Goal: Task Accomplishment & Management: Complete application form

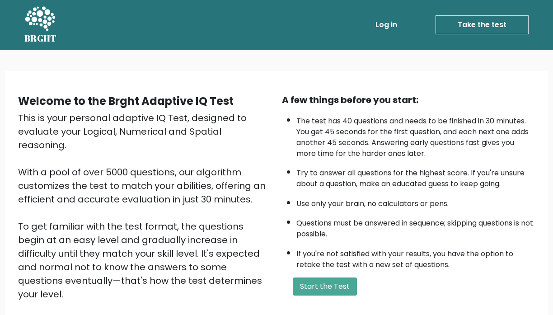
scroll to position [90, 0]
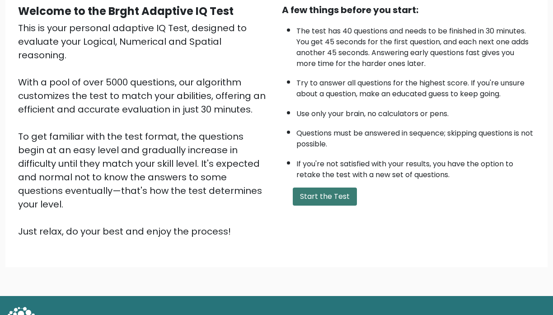
click at [333, 206] on button "Start the Test" at bounding box center [325, 197] width 64 height 18
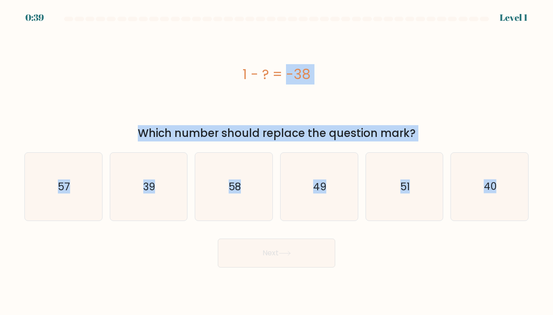
drag, startPoint x: 241, startPoint y: 66, endPoint x: 352, endPoint y: 280, distance: 240.5
click at [352, 280] on body "0:39 Level 1 a." at bounding box center [276, 157] width 553 height 315
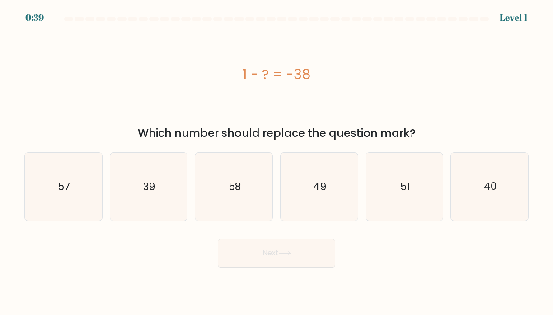
click at [392, 272] on body "0:39 Level 1 a." at bounding box center [276, 157] width 553 height 315
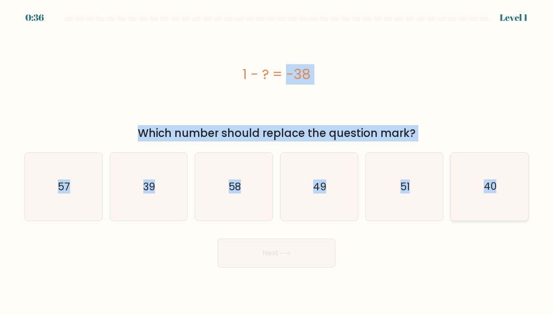
drag, startPoint x: 235, startPoint y: 67, endPoint x: 496, endPoint y: 188, distance: 286.7
click at [496, 188] on form "a." at bounding box center [276, 142] width 553 height 251
copy form "1 - ? = -38 Which number should replace the question mark? a. 57 b. 39 c. 58 d.…"
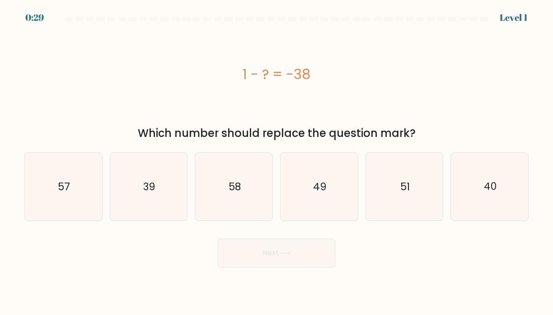
click at [377, 74] on div "1 - ? = -38" at bounding box center [276, 74] width 504 height 20
click at [137, 199] on icon "39" at bounding box center [149, 187] width 68 height 68
click at [277, 162] on input "b. 39" at bounding box center [277, 160] width 0 height 5
radio input "true"
click at [287, 251] on icon at bounding box center [285, 253] width 12 height 5
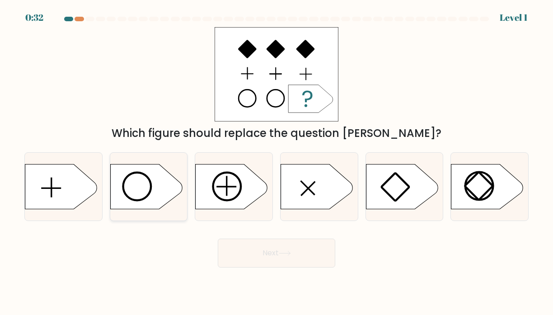
click at [155, 180] on icon at bounding box center [146, 186] width 72 height 45
click at [277, 162] on input "b." at bounding box center [277, 160] width 0 height 5
radio input "true"
click at [288, 254] on icon at bounding box center [285, 253] width 12 height 5
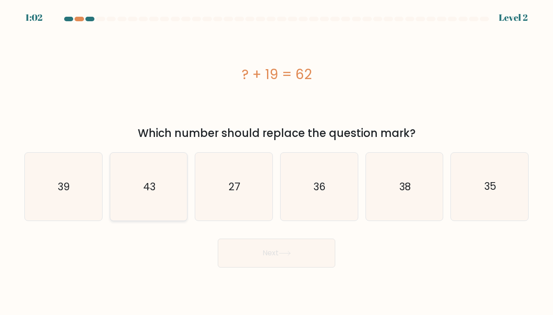
click at [169, 195] on icon "43" at bounding box center [149, 187] width 68 height 68
click at [277, 162] on input "b. 43" at bounding box center [277, 160] width 0 height 5
radio input "true"
click at [267, 247] on button "Next" at bounding box center [276, 253] width 117 height 29
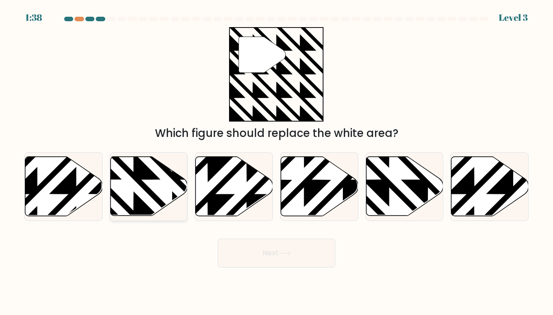
click at [127, 181] on icon at bounding box center [148, 186] width 77 height 59
click at [277, 162] on input "b." at bounding box center [277, 160] width 0 height 5
radio input "true"
click at [290, 255] on icon at bounding box center [284, 253] width 11 height 4
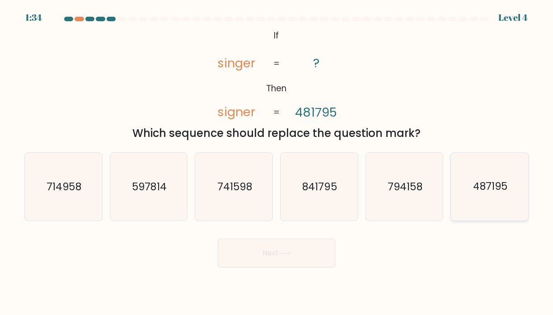
click at [485, 197] on icon "487195" at bounding box center [490, 187] width 68 height 68
click at [277, 162] on input "f. 487195" at bounding box center [277, 160] width 0 height 5
radio input "true"
click at [290, 253] on icon at bounding box center [284, 253] width 11 height 4
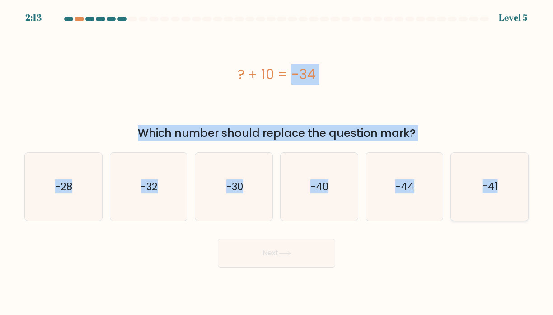
drag, startPoint x: 237, startPoint y: 71, endPoint x: 496, endPoint y: 186, distance: 283.2
click at [496, 186] on form "a." at bounding box center [276, 142] width 553 height 251
copy form "? + 10 = -34 Which number should replace the question mark? a. -28 b. -32 c. -3…"
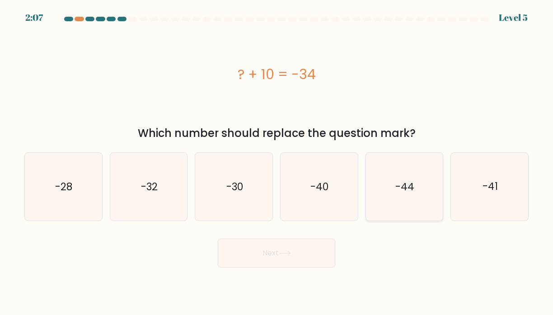
click at [402, 179] on icon "-44" at bounding box center [405, 187] width 68 height 68
click at [277, 162] on input "e. -44" at bounding box center [277, 160] width 0 height 5
radio input "true"
click at [297, 261] on button "Next" at bounding box center [276, 253] width 117 height 29
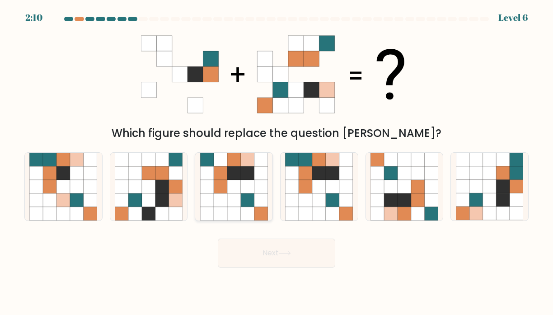
click at [206, 186] on icon at bounding box center [207, 187] width 14 height 14
click at [277, 162] on input "c." at bounding box center [277, 160] width 0 height 5
radio input "true"
click at [273, 247] on button "Next" at bounding box center [276, 253] width 117 height 29
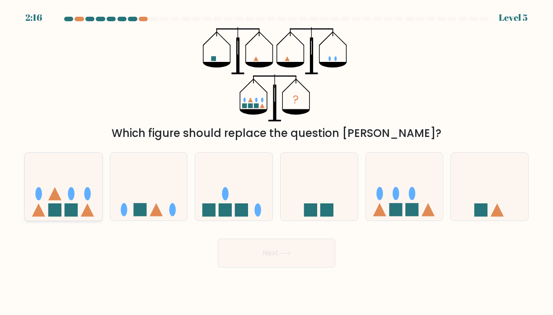
click at [53, 181] on icon at bounding box center [63, 187] width 77 height 64
click at [277, 162] on input "a." at bounding box center [277, 160] width 0 height 5
radio input "true"
click at [249, 259] on button "Next" at bounding box center [276, 253] width 117 height 29
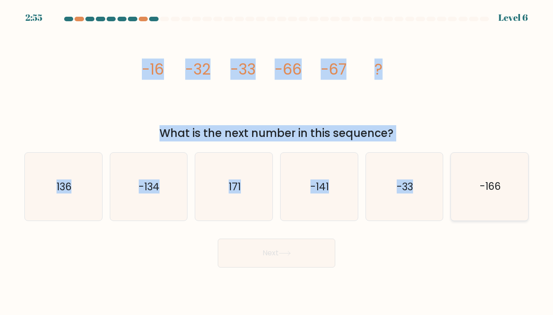
drag, startPoint x: 97, startPoint y: 61, endPoint x: 508, endPoint y: 192, distance: 431.9
click at [508, 192] on form at bounding box center [276, 142] width 553 height 251
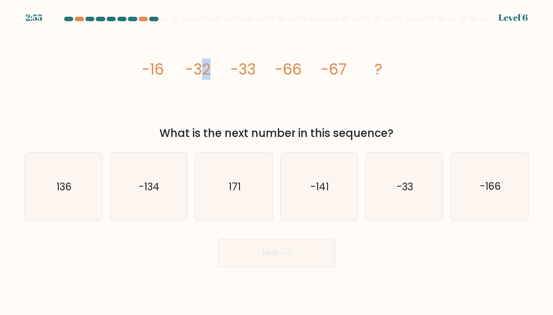
click at [206, 71] on tspan "-32" at bounding box center [197, 69] width 25 height 21
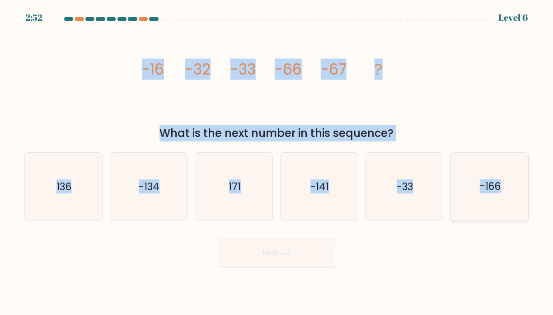
drag, startPoint x: 116, startPoint y: 68, endPoint x: 499, endPoint y: 189, distance: 402.3
click at [499, 189] on form at bounding box center [276, 142] width 553 height 251
copy form "-16 -32 -33 -66 -67 ? What is the next number in this sequence? a. 136 b. -134 …"
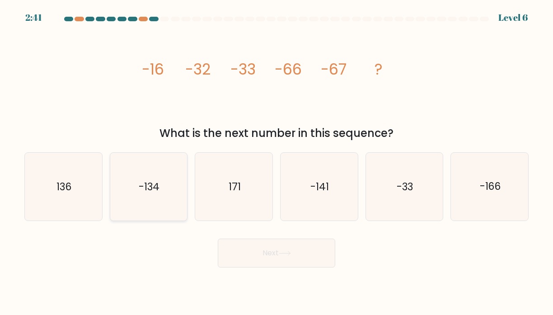
click at [145, 173] on icon "-134" at bounding box center [149, 187] width 68 height 68
click at [277, 162] on input "b. -134" at bounding box center [277, 160] width 0 height 5
radio input "true"
click at [272, 243] on button "Next" at bounding box center [276, 253] width 117 height 29
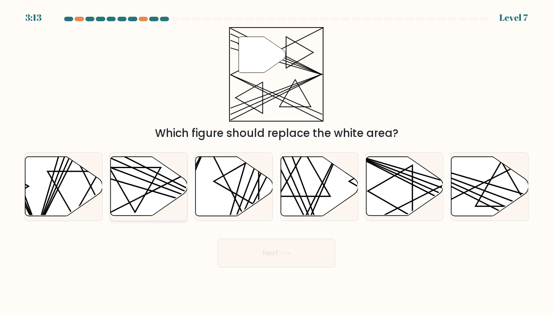
click at [145, 195] on line at bounding box center [173, 180] width 153 height 78
click at [277, 162] on input "b." at bounding box center [277, 160] width 0 height 5
radio input "true"
click at [276, 258] on button "Next" at bounding box center [276, 253] width 117 height 29
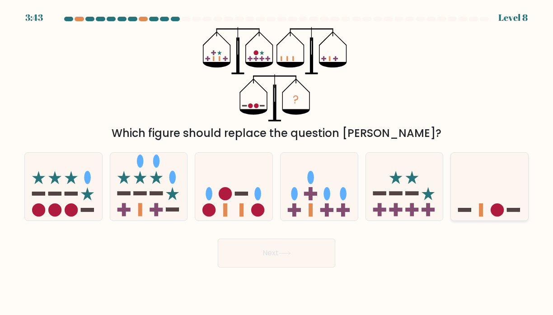
click at [457, 178] on icon at bounding box center [489, 187] width 77 height 64
click at [277, 162] on input "f." at bounding box center [277, 160] width 0 height 5
radio input "true"
click at [303, 253] on button "Next" at bounding box center [276, 253] width 117 height 29
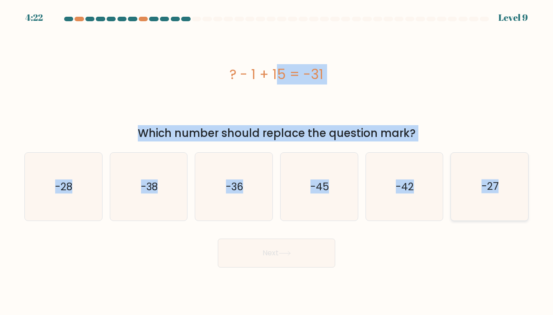
drag, startPoint x: 221, startPoint y: 72, endPoint x: 498, endPoint y: 188, distance: 300.0
click at [498, 188] on form "a." at bounding box center [276, 142] width 553 height 251
copy form "? - 1 + 15 = -31 Which number should replace the question mark? a. -28 b. -38 c…"
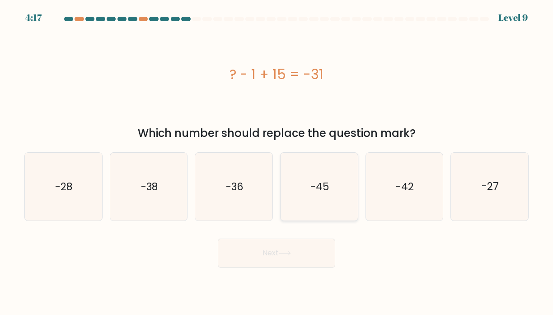
click at [309, 183] on icon "-45" at bounding box center [319, 187] width 68 height 68
click at [277, 162] on input "d. -45" at bounding box center [277, 160] width 0 height 5
radio input "true"
click at [273, 257] on button "Next" at bounding box center [276, 253] width 117 height 29
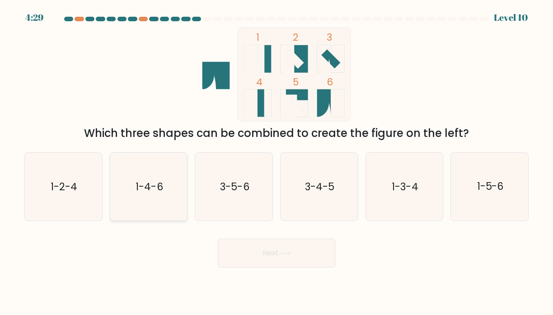
click at [165, 204] on icon "1-4-6" at bounding box center [149, 187] width 68 height 68
click at [277, 162] on input "b. 1-4-6" at bounding box center [277, 160] width 0 height 5
radio input "true"
click at [276, 244] on button "Next" at bounding box center [276, 253] width 117 height 29
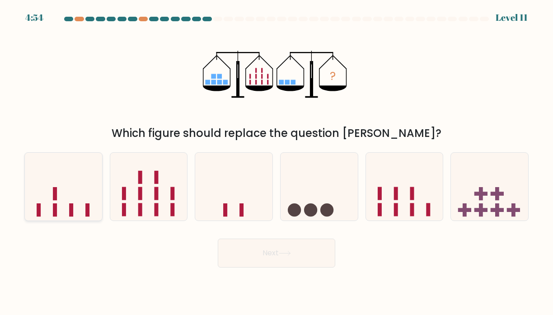
click at [84, 189] on icon at bounding box center [63, 187] width 77 height 64
click at [277, 162] on input "a." at bounding box center [277, 160] width 0 height 5
radio input "true"
click at [264, 263] on button "Next" at bounding box center [276, 253] width 117 height 29
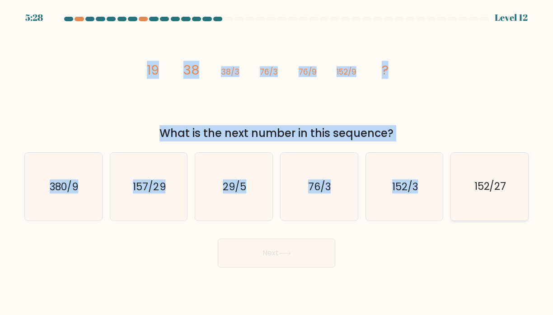
drag, startPoint x: 137, startPoint y: 78, endPoint x: 507, endPoint y: 184, distance: 385.0
click at [507, 184] on form at bounding box center [276, 142] width 553 height 251
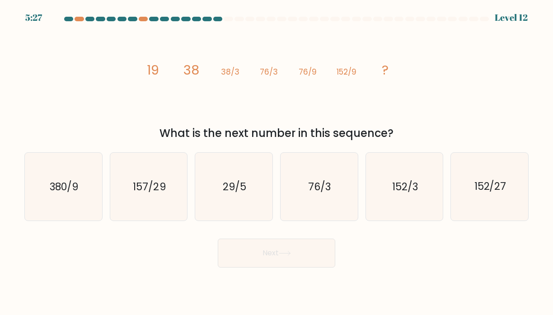
click at [90, 77] on div "image/svg+xml 19 38 38/3 76/3 76/9 152/9 ? What is the next number in this sequ…" at bounding box center [276, 84] width 515 height 114
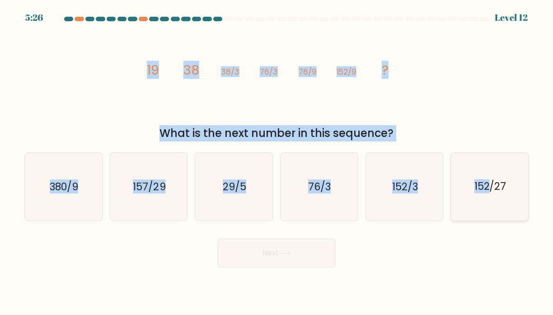
drag, startPoint x: 100, startPoint y: 62, endPoint x: 492, endPoint y: 181, distance: 409.4
click at [492, 181] on form at bounding box center [276, 142] width 553 height 251
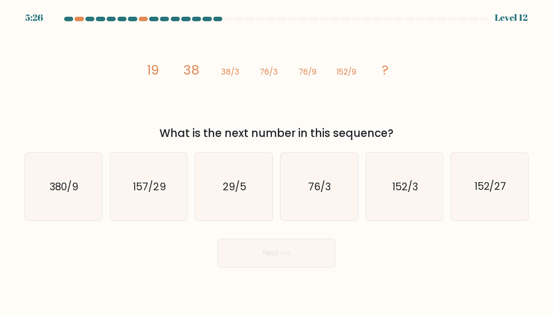
click at [405, 96] on icon "image/svg+xml 19 38 38/3 76/3 76/9 152/9 ?" at bounding box center [276, 74] width 271 height 94
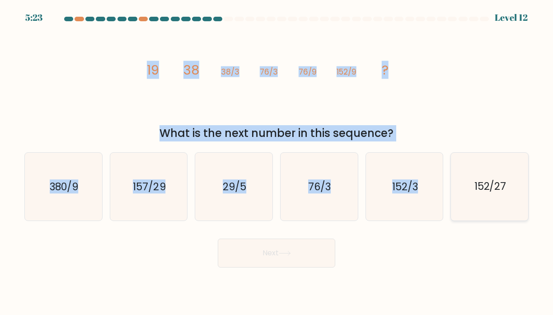
drag, startPoint x: 144, startPoint y: 66, endPoint x: 508, endPoint y: 188, distance: 384.4
click at [508, 188] on form at bounding box center [276, 142] width 553 height 251
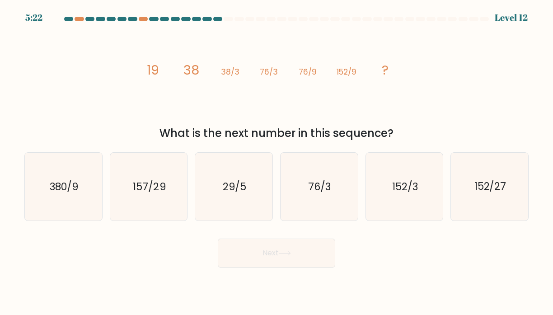
click at [154, 75] on tspan "19" at bounding box center [153, 70] width 12 height 18
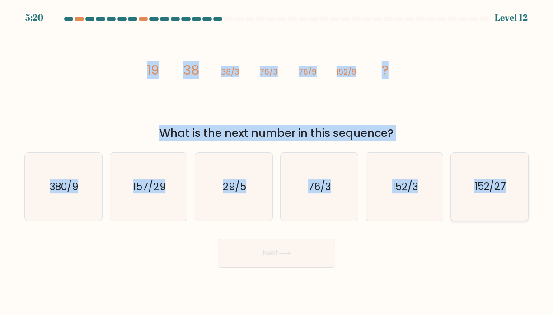
drag, startPoint x: 139, startPoint y: 59, endPoint x: 505, endPoint y: 184, distance: 386.7
click at [505, 184] on form at bounding box center [276, 142] width 553 height 251
copy form "19 38 38/3 76/3 76/9 152/9 ? What is the next number in this sequence? a. 380/9…"
click at [487, 187] on text "152/27" at bounding box center [490, 187] width 32 height 14
click at [277, 162] on input "f. 152/27" at bounding box center [277, 160] width 0 height 5
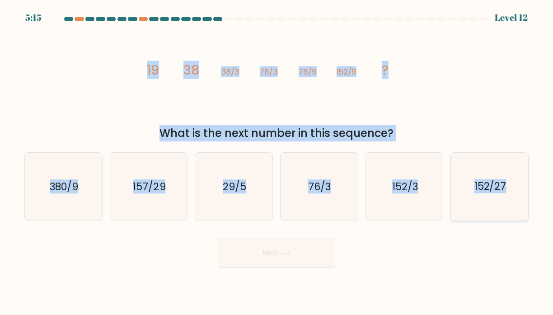
radio input "true"
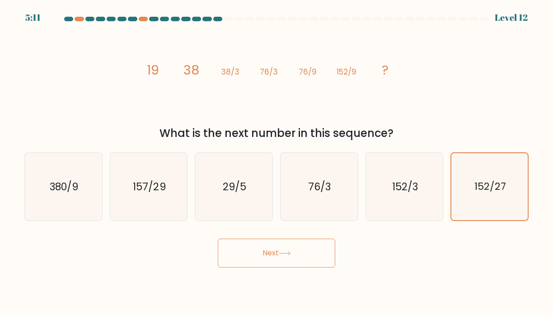
click at [265, 237] on div "Next" at bounding box center [276, 250] width 515 height 36
click at [265, 253] on button "Next" at bounding box center [276, 253] width 117 height 29
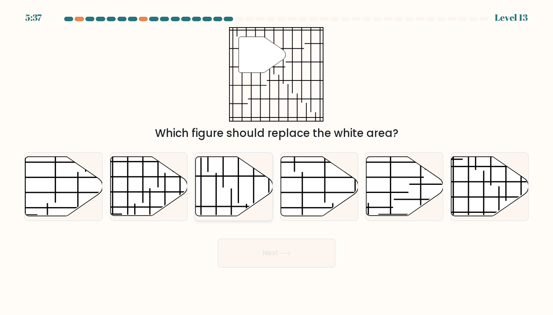
click at [226, 192] on icon at bounding box center [234, 186] width 77 height 59
click at [277, 162] on input "c." at bounding box center [277, 160] width 0 height 5
radio input "true"
click at [267, 252] on button "Next" at bounding box center [276, 253] width 117 height 29
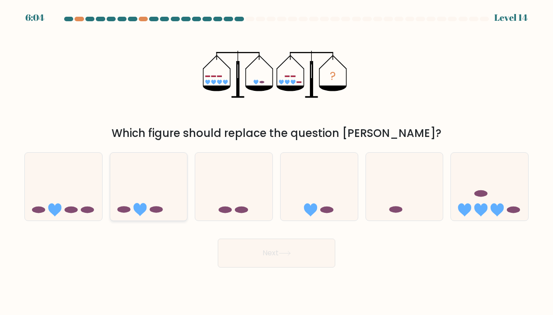
click at [150, 190] on icon at bounding box center [148, 187] width 77 height 64
click at [277, 162] on input "b." at bounding box center [277, 160] width 0 height 5
radio input "true"
click at [305, 265] on button "Next" at bounding box center [276, 253] width 117 height 29
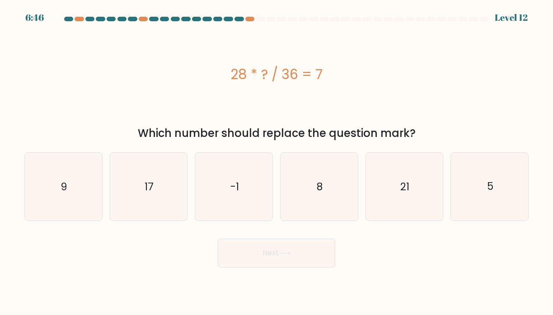
drag, startPoint x: 305, startPoint y: 256, endPoint x: 289, endPoint y: 293, distance: 40.2
click at [289, 293] on body "6:46 Level 12 9" at bounding box center [276, 157] width 553 height 315
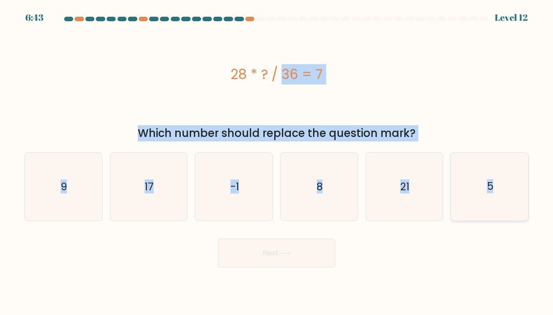
drag, startPoint x: 234, startPoint y: 70, endPoint x: 493, endPoint y: 188, distance: 284.5
click at [493, 188] on form "a. 9" at bounding box center [276, 142] width 553 height 251
copy form "28 * ? / 36 = 7 Which number should replace the question mark? a. 9 b. 17 c. -1…"
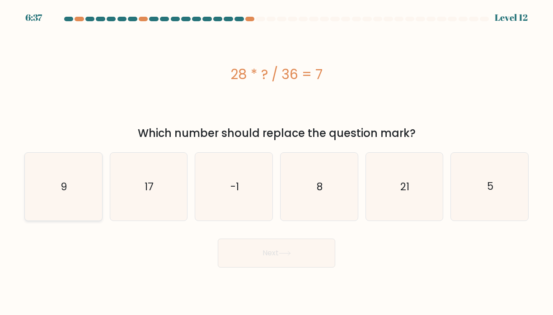
click at [61, 193] on text "9" at bounding box center [64, 187] width 6 height 14
click at [277, 162] on input "a. 9" at bounding box center [277, 160] width 0 height 5
radio input "true"
click at [254, 248] on button "Next" at bounding box center [276, 253] width 117 height 29
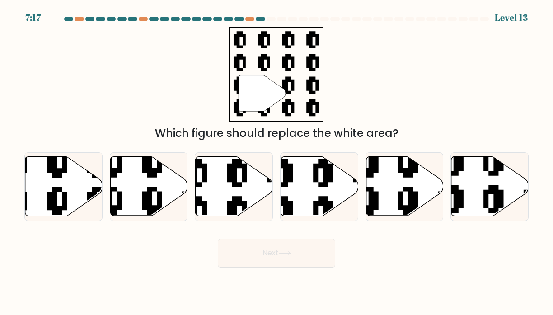
drag, startPoint x: 266, startPoint y: 258, endPoint x: 231, endPoint y: 291, distance: 48.3
click at [231, 291] on body "7:17 Level 13" at bounding box center [276, 157] width 553 height 315
click at [228, 183] on icon at bounding box center [234, 186] width 77 height 59
click at [277, 162] on input "c." at bounding box center [277, 160] width 0 height 5
radio input "true"
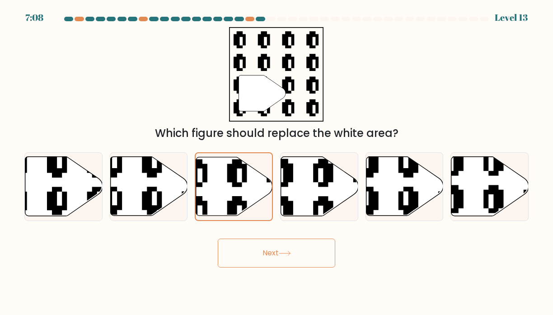
click at [283, 252] on icon at bounding box center [285, 253] width 12 height 5
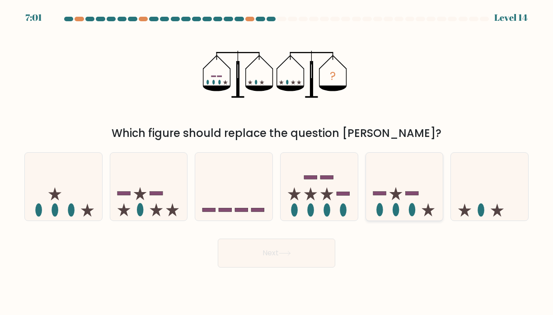
click at [388, 193] on icon at bounding box center [404, 187] width 77 height 64
click at [277, 162] on input "e." at bounding box center [277, 160] width 0 height 5
radio input "true"
click at [282, 246] on button "Next" at bounding box center [276, 253] width 117 height 29
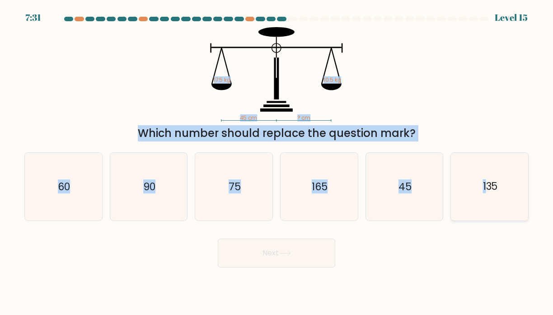
drag, startPoint x: 151, startPoint y: 66, endPoint x: 487, endPoint y: 180, distance: 354.2
click at [487, 180] on form at bounding box center [276, 142] width 553 height 251
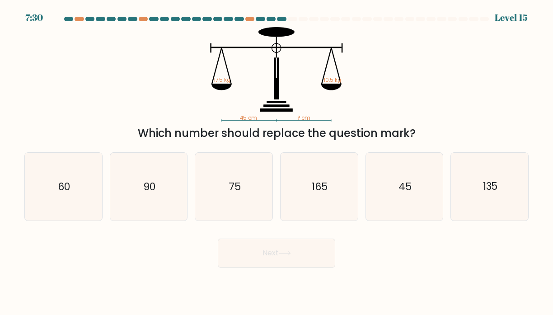
click at [441, 110] on div "45 cm ? cm 17.5 kg 10.5 kg Which number should replace the question mark?" at bounding box center [276, 84] width 515 height 114
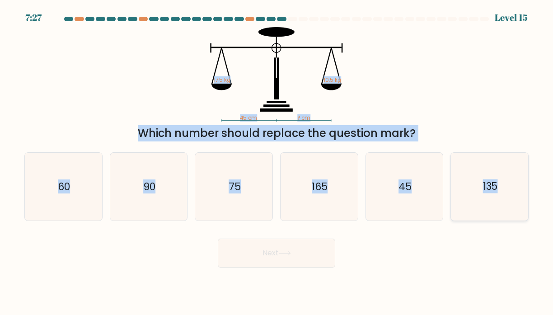
drag, startPoint x: 137, startPoint y: 78, endPoint x: 496, endPoint y: 188, distance: 375.6
click at [496, 188] on form at bounding box center [276, 142] width 553 height 251
copy form "45 cm ? cm 17.5 kg 10.5 kg Which number should replace the question mark? a. 60…"
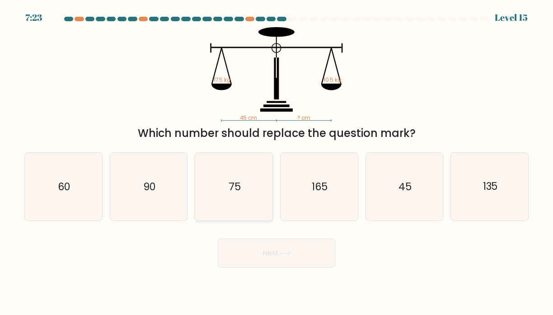
click at [218, 192] on icon "75" at bounding box center [234, 187] width 68 height 68
click at [277, 162] on input "c. 75" at bounding box center [277, 160] width 0 height 5
radio input "true"
click at [267, 258] on button "Next" at bounding box center [276, 253] width 117 height 29
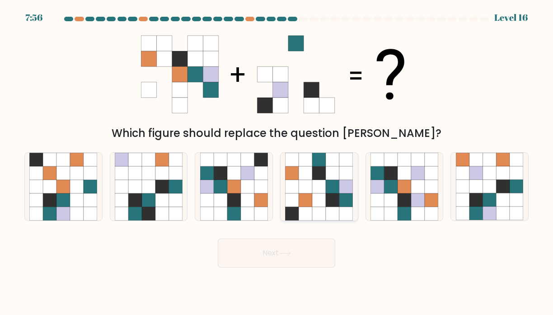
click at [326, 189] on icon at bounding box center [319, 187] width 14 height 14
click at [277, 162] on input "d." at bounding box center [277, 160] width 0 height 5
radio input "true"
click at [304, 254] on button "Next" at bounding box center [276, 253] width 117 height 29
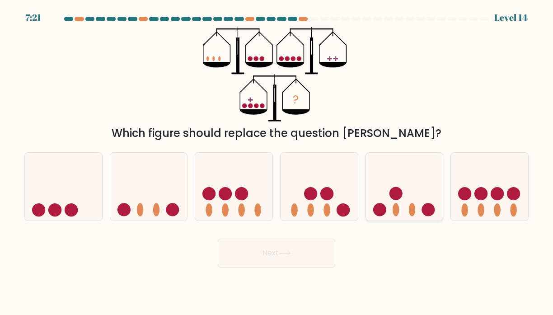
click at [410, 201] on icon at bounding box center [404, 187] width 77 height 64
click at [277, 162] on input "e." at bounding box center [277, 160] width 0 height 5
radio input "true"
click at [268, 257] on button "Next" at bounding box center [276, 253] width 117 height 29
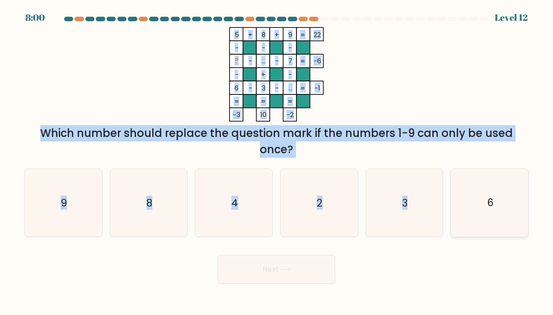
drag, startPoint x: 227, startPoint y: 32, endPoint x: 479, endPoint y: 200, distance: 302.8
click at [479, 200] on form at bounding box center [276, 150] width 553 height 267
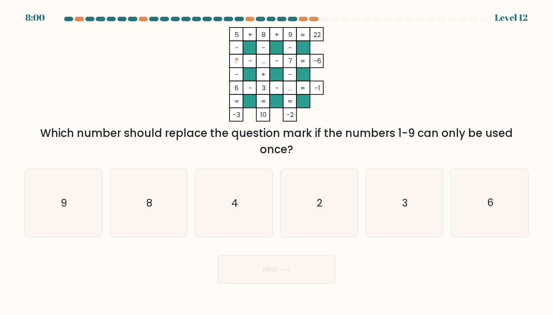
click at [385, 76] on icon "5 + 8 + 9 22 - - - ? - ... - 7 -6 - + - 6 - 3 - ... = -1 = = = = -3 10 -2 =" at bounding box center [276, 74] width 271 height 94
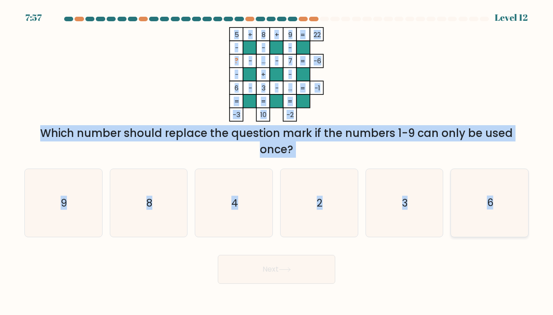
drag, startPoint x: 223, startPoint y: 23, endPoint x: 493, endPoint y: 203, distance: 324.2
click at [493, 203] on form at bounding box center [276, 150] width 553 height 267
copy form "5 + 8 + 9 22 - - - ? - ... - 7 -6 - + - 6 - 3 - ... = -1 = = = = -3 10 -2 = Whi…"
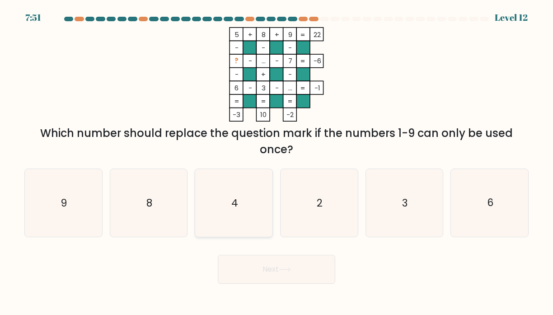
click at [224, 201] on icon "4" at bounding box center [234, 203] width 68 height 68
click at [277, 162] on input "c. 4" at bounding box center [277, 160] width 0 height 5
radio input "true"
click at [249, 255] on button "Next" at bounding box center [276, 269] width 117 height 29
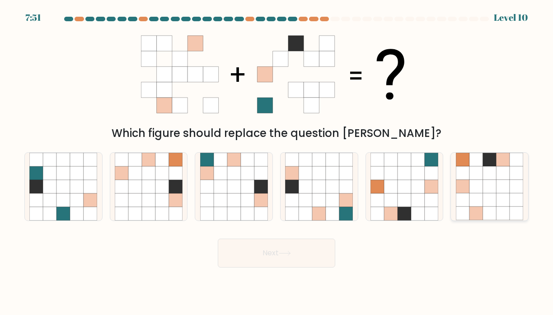
click at [504, 176] on icon at bounding box center [504, 173] width 14 height 14
click at [277, 162] on input "f." at bounding box center [277, 160] width 0 height 5
radio input "true"
click at [301, 251] on button "Next" at bounding box center [276, 253] width 117 height 29
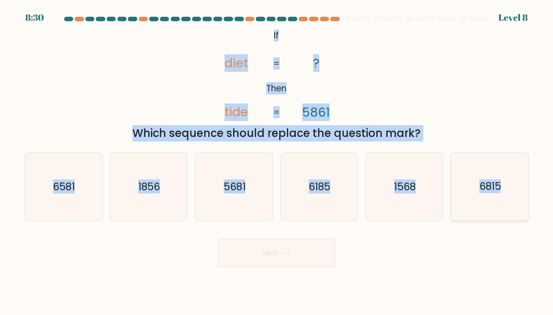
drag, startPoint x: 221, startPoint y: 25, endPoint x: 500, endPoint y: 186, distance: 322.7
click at [500, 186] on form "If ?" at bounding box center [276, 142] width 553 height 251
copy form "If Then diet tide ? 5861 = = Which sequence should replace the question mark? a…"
click at [251, 192] on icon "5681" at bounding box center [234, 187] width 68 height 68
click at [277, 162] on input "c. 5681" at bounding box center [277, 160] width 0 height 5
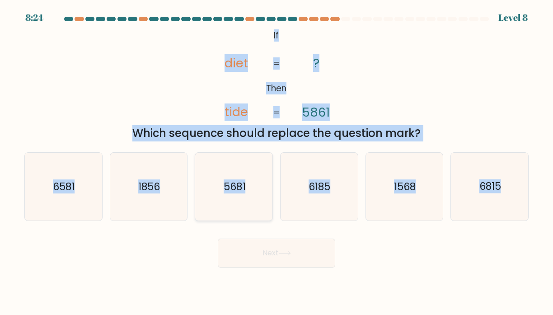
radio input "true"
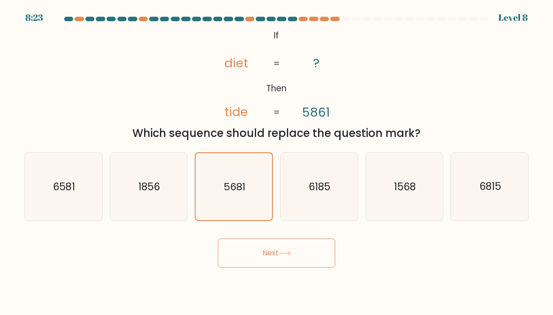
click at [282, 254] on icon at bounding box center [285, 253] width 12 height 5
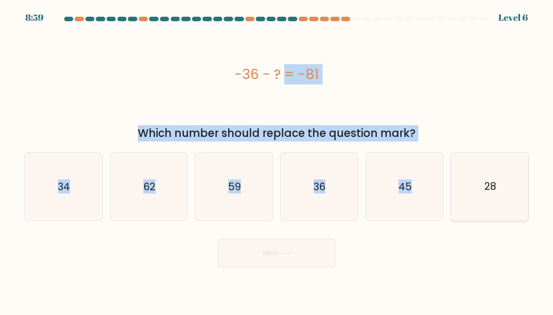
drag, startPoint x: 230, startPoint y: 66, endPoint x: 497, endPoint y: 187, distance: 293.8
click at [497, 187] on form "a." at bounding box center [276, 142] width 553 height 251
click at [288, 88] on div "-36 - ? = -81" at bounding box center [276, 74] width 504 height 94
drag, startPoint x: 222, startPoint y: 63, endPoint x: 495, endPoint y: 188, distance: 299.9
click at [495, 188] on form "a." at bounding box center [276, 142] width 553 height 251
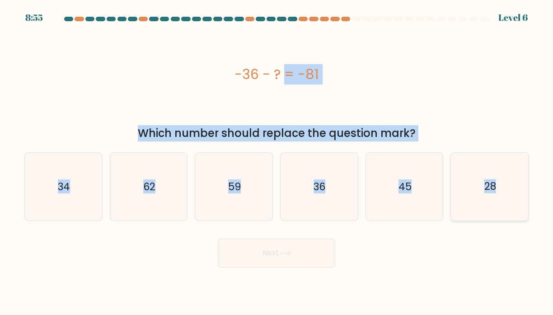
copy form "-36 - ? = -81 Which number should replace the question mark? a. 34 b. 62 c. 59 …"
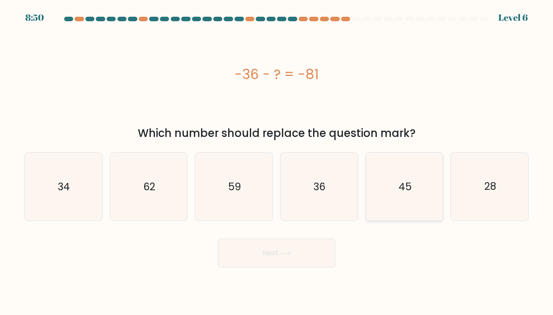
click at [383, 189] on icon "45" at bounding box center [405, 187] width 68 height 68
click at [277, 162] on input "e. 45" at bounding box center [277, 160] width 0 height 5
radio input "true"
click at [304, 259] on button "Next" at bounding box center [276, 253] width 117 height 29
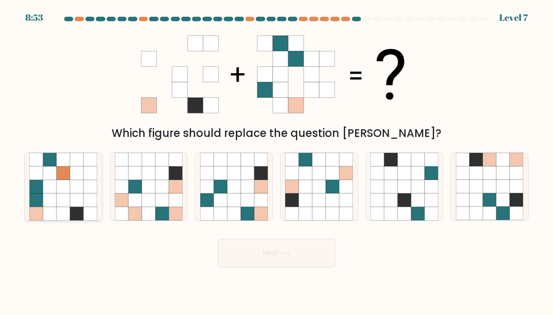
click at [76, 185] on icon at bounding box center [77, 187] width 14 height 14
click at [277, 162] on input "a." at bounding box center [277, 160] width 0 height 5
radio input "true"
click at [287, 252] on icon at bounding box center [285, 253] width 12 height 5
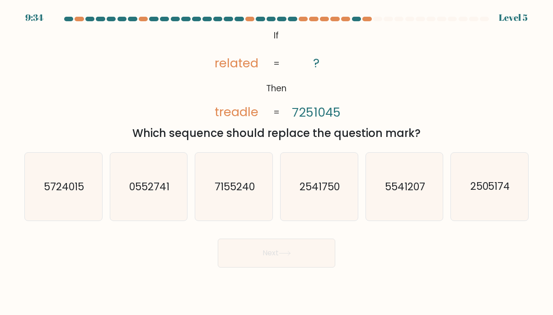
drag, startPoint x: 263, startPoint y: 40, endPoint x: 409, endPoint y: 89, distance: 154.3
click at [409, 89] on div "@import url('https://fonts.googleapis.com/css?family=Abril+Fatface:400,100,100i…" at bounding box center [276, 84] width 515 height 114
drag, startPoint x: 268, startPoint y: 33, endPoint x: 375, endPoint y: 92, distance: 122.4
click at [375, 92] on div "@import url('https://fonts.googleapis.com/css?family=Abril+Fatface:400,100,100i…" at bounding box center [276, 84] width 515 height 114
drag, startPoint x: 266, startPoint y: 31, endPoint x: 405, endPoint y: 117, distance: 163.1
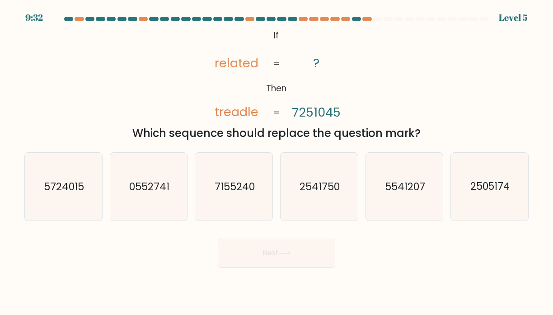
click at [405, 117] on div "@import url('https://fonts.googleapis.com/css?family=Abril+Fatface:400,100,100i…" at bounding box center [276, 84] width 515 height 114
drag, startPoint x: 266, startPoint y: 34, endPoint x: 314, endPoint y: 43, distance: 48.8
click at [314, 43] on icon "@import url('https://fonts.googleapis.com/css?family=Abril+Fatface:400,100,100i…" at bounding box center [276, 74] width 153 height 94
drag, startPoint x: 276, startPoint y: 33, endPoint x: 330, endPoint y: 78, distance: 70.2
click at [330, 78] on icon "@import url('https://fonts.googleapis.com/css?family=Abril+Fatface:400,100,100i…" at bounding box center [276, 74] width 153 height 94
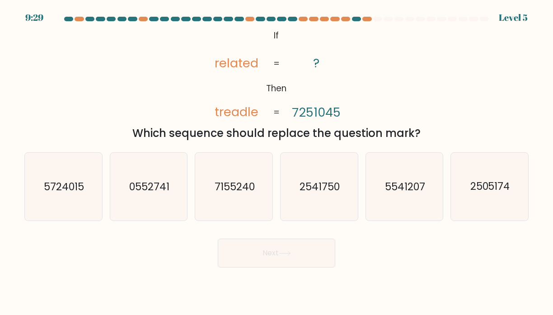
click at [284, 36] on icon "@import url('https://fonts.googleapis.com/css?family=Abril+Fatface:400,100,100i…" at bounding box center [276, 74] width 153 height 94
click at [284, 37] on icon "@import url('https://fonts.googleapis.com/css?family=Abril+Fatface:400,100,100i…" at bounding box center [276, 74] width 153 height 94
click at [282, 37] on icon "@import url('https://fonts.googleapis.com/css?family=Abril+Fatface:400,100,100i…" at bounding box center [276, 74] width 153 height 94
click at [262, 30] on icon "@import url('https://fonts.googleapis.com/css?family=Abril+Fatface:400,100,100i…" at bounding box center [276, 74] width 153 height 94
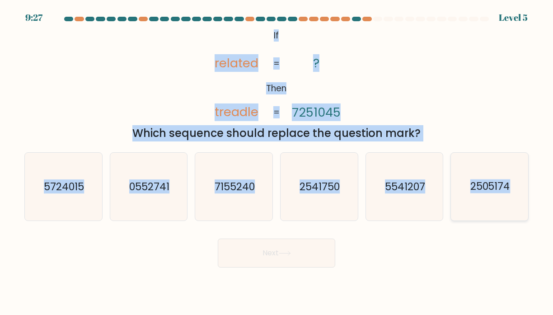
drag, startPoint x: 262, startPoint y: 30, endPoint x: 472, endPoint y: 166, distance: 250.2
click at [472, 166] on form "If ?" at bounding box center [276, 142] width 553 height 251
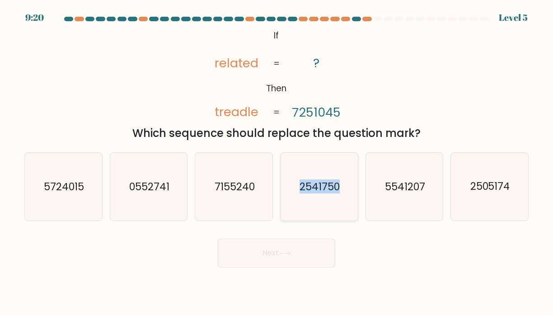
click at [312, 198] on icon "2541750" at bounding box center [319, 187] width 68 height 68
click at [277, 162] on input "d. 2541750" at bounding box center [277, 160] width 0 height 5
radio input "true"
click at [296, 253] on button "Next" at bounding box center [276, 253] width 117 height 29
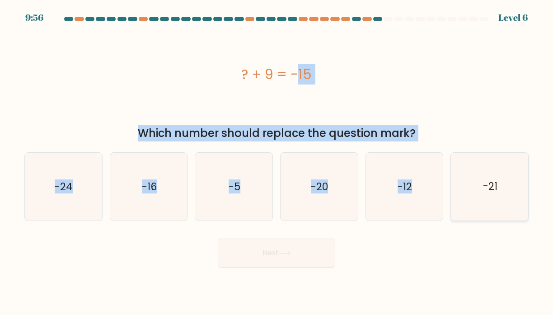
drag, startPoint x: 233, startPoint y: 73, endPoint x: 499, endPoint y: 187, distance: 289.9
click at [499, 187] on form "a." at bounding box center [276, 142] width 553 height 251
copy form "? + 9 = -15 Which number should replace the question mark? a. -24 b. -16 c. -5 …"
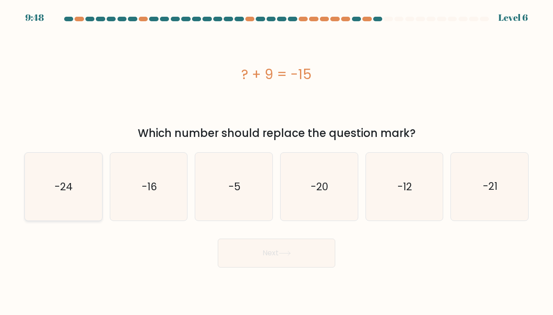
click at [89, 187] on icon "-24" at bounding box center [63, 187] width 68 height 68
click at [277, 162] on input "a. -24" at bounding box center [277, 160] width 0 height 5
radio input "true"
click at [249, 255] on button "Next" at bounding box center [276, 253] width 117 height 29
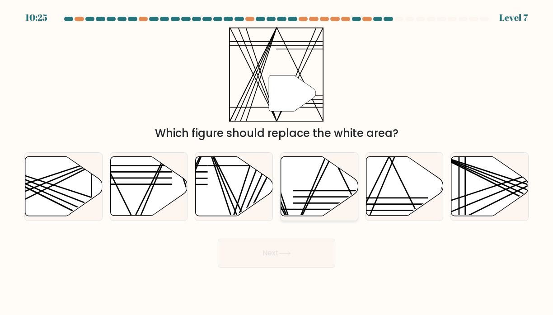
click at [322, 184] on icon at bounding box center [319, 186] width 77 height 59
click at [277, 162] on input "d." at bounding box center [277, 160] width 0 height 5
radio input "true"
click at [311, 261] on button "Next" at bounding box center [276, 253] width 117 height 29
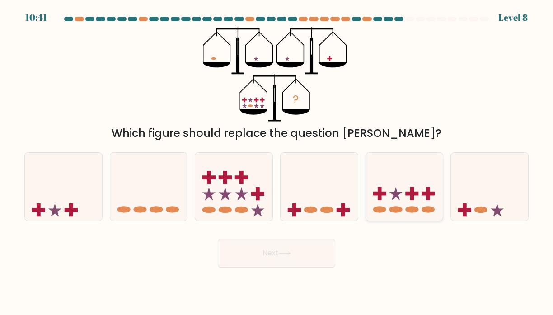
click at [406, 191] on icon at bounding box center [404, 187] width 77 height 64
click at [277, 162] on input "e." at bounding box center [277, 160] width 0 height 5
radio input "true"
click at [289, 254] on icon at bounding box center [285, 253] width 12 height 5
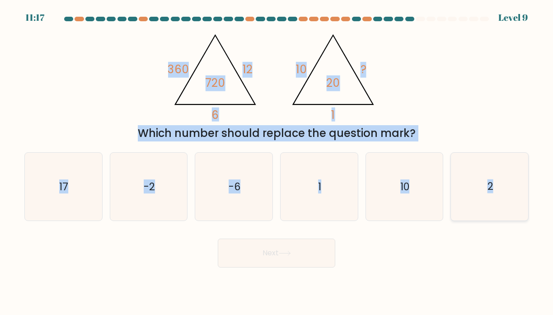
drag, startPoint x: 160, startPoint y: 69, endPoint x: 491, endPoint y: 187, distance: 352.0
click at [491, 187] on form at bounding box center [276, 142] width 553 height 251
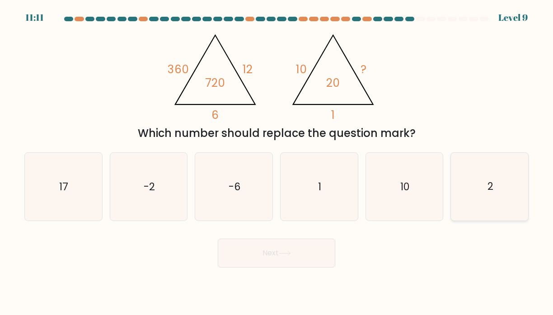
click at [460, 192] on icon "2" at bounding box center [490, 187] width 68 height 68
click at [277, 162] on input "f. 2" at bounding box center [277, 160] width 0 height 5
radio input "true"
click at [286, 260] on button "Next" at bounding box center [276, 253] width 117 height 29
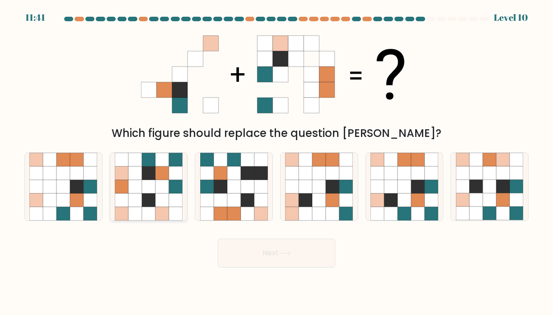
click at [158, 193] on icon at bounding box center [162, 200] width 14 height 14
click at [277, 162] on input "b." at bounding box center [277, 160] width 0 height 5
radio input "true"
click at [271, 248] on button "Next" at bounding box center [276, 253] width 117 height 29
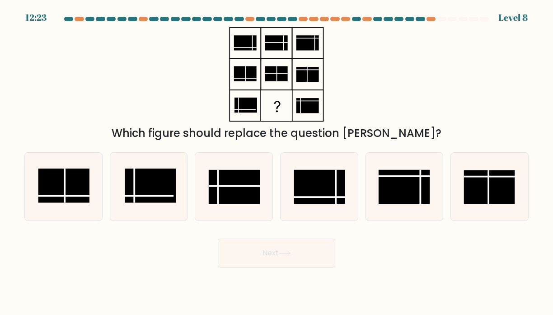
click at [235, 56] on icon at bounding box center [276, 74] width 113 height 94
click at [247, 190] on rect at bounding box center [234, 187] width 51 height 34
click at [277, 162] on input "c." at bounding box center [277, 160] width 0 height 5
radio input "true"
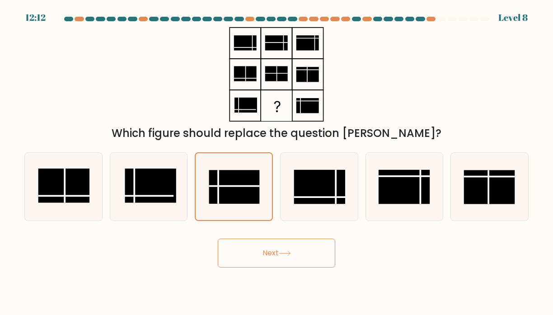
click at [274, 250] on button "Next" at bounding box center [276, 253] width 117 height 29
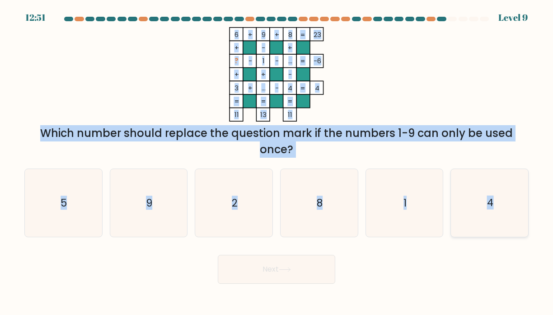
drag, startPoint x: 227, startPoint y: 35, endPoint x: 493, endPoint y: 206, distance: 315.9
click at [493, 206] on form at bounding box center [276, 150] width 553 height 267
click at [70, 212] on icon "5" at bounding box center [63, 203] width 68 height 68
click at [277, 162] on input "a. 5" at bounding box center [277, 160] width 0 height 5
radio input "true"
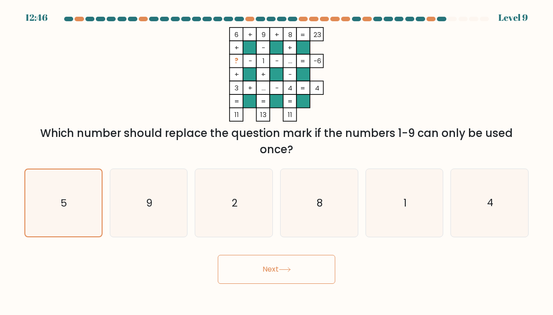
click at [259, 282] on button "Next" at bounding box center [276, 269] width 117 height 29
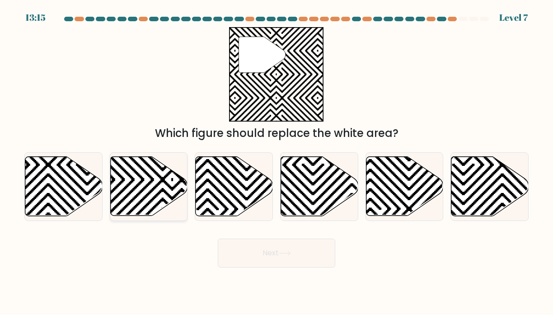
click at [155, 180] on icon at bounding box center [148, 186] width 77 height 59
click at [277, 162] on input "b." at bounding box center [277, 160] width 0 height 5
radio input "true"
click at [252, 251] on button "Next" at bounding box center [276, 253] width 117 height 29
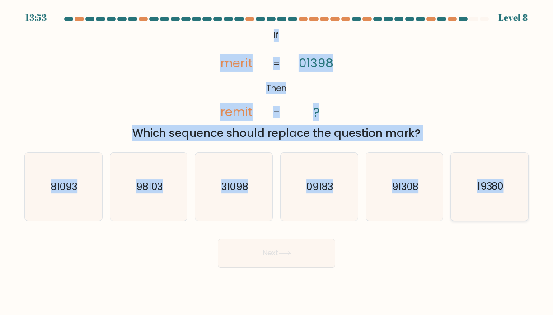
drag, startPoint x: 261, startPoint y: 32, endPoint x: 504, endPoint y: 188, distance: 289.0
click at [504, 188] on form "If ?" at bounding box center [276, 142] width 553 height 251
click at [159, 191] on text "98103" at bounding box center [149, 187] width 27 height 14
click at [277, 162] on input "b. 98103" at bounding box center [277, 160] width 0 height 5
radio input "true"
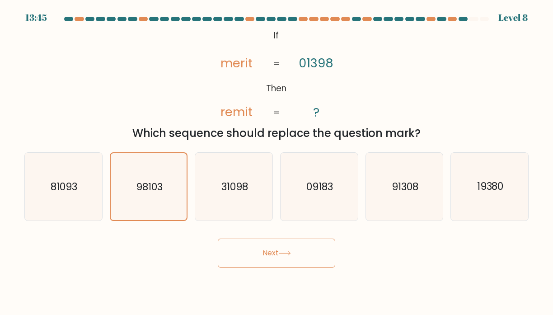
click at [248, 251] on button "Next" at bounding box center [276, 253] width 117 height 29
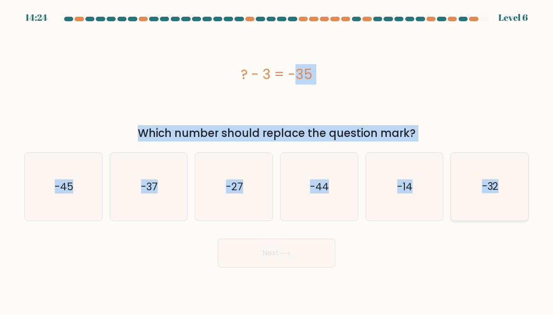
drag, startPoint x: 230, startPoint y: 80, endPoint x: 497, endPoint y: 188, distance: 288.2
click at [497, 188] on form "a." at bounding box center [276, 142] width 553 height 251
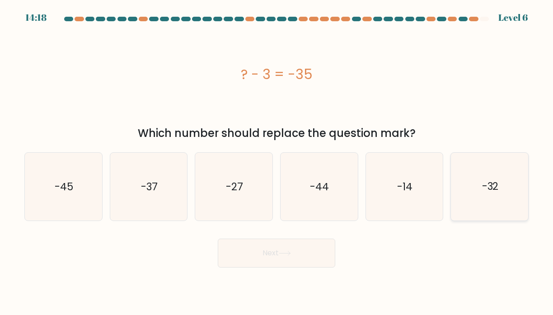
click at [488, 197] on icon "-32" at bounding box center [490, 187] width 68 height 68
click at [277, 162] on input "f. -32" at bounding box center [277, 160] width 0 height 5
radio input "true"
click at [308, 253] on button "Next" at bounding box center [276, 253] width 117 height 29
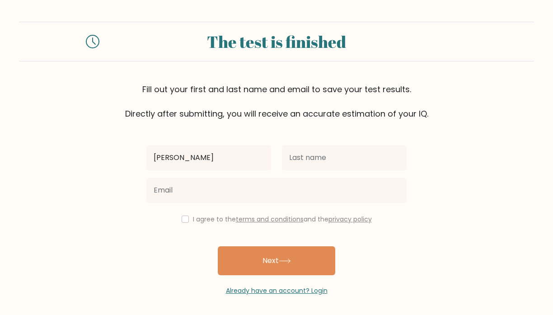
type input "[PERSON_NAME]"
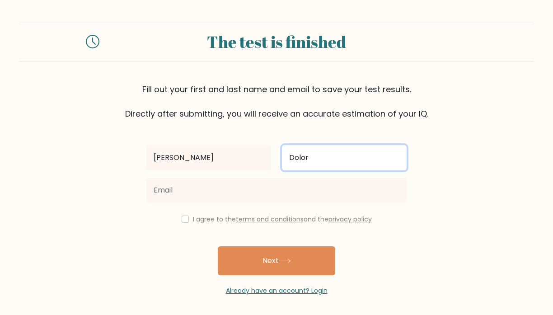
type input "Dolor"
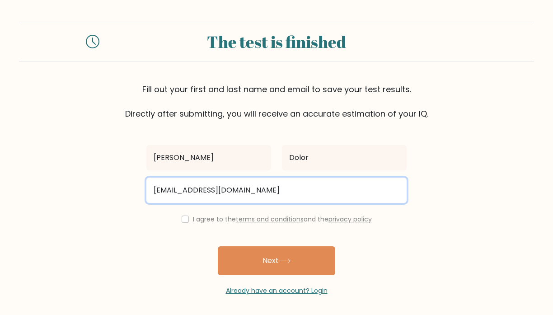
type input "juuuwork@gmail.com"
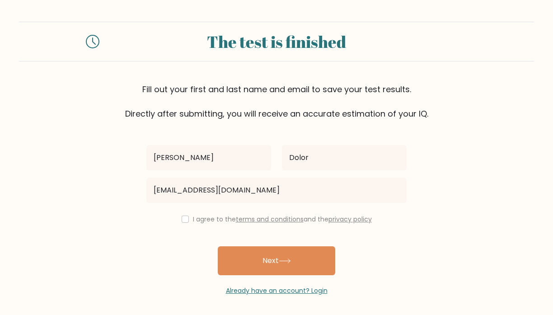
click at [188, 225] on div "Julianne Dolor juuuwork@gmail.com I agree to the terms and conditions and the p…" at bounding box center [276, 208] width 271 height 176
click at [186, 221] on input "checkbox" at bounding box center [185, 219] width 7 height 7
checkbox input "true"
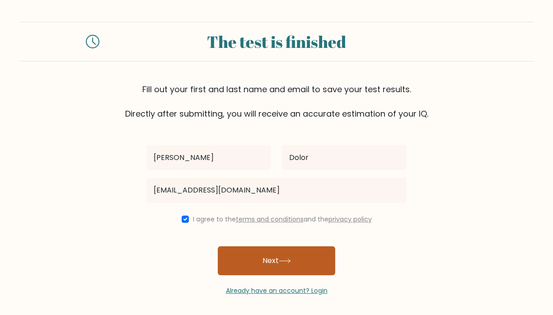
click at [288, 263] on icon at bounding box center [285, 260] width 12 height 5
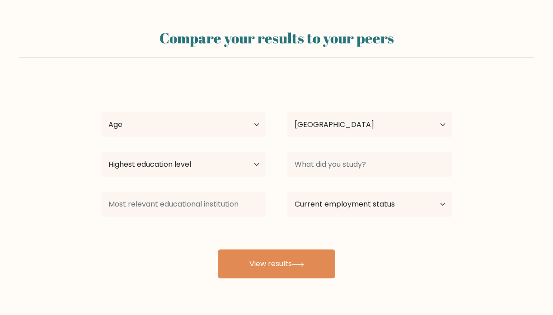
select select "PH"
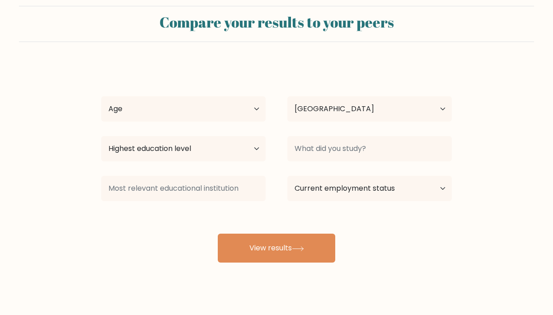
scroll to position [16, 0]
select select "18_24"
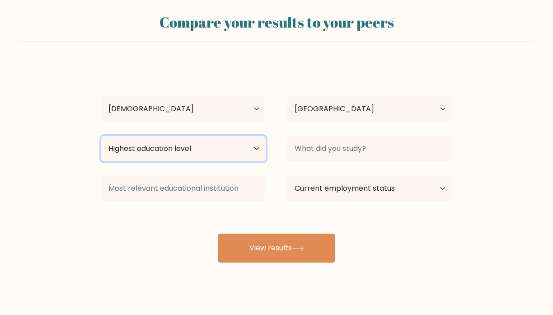
select select "bachelors_degree"
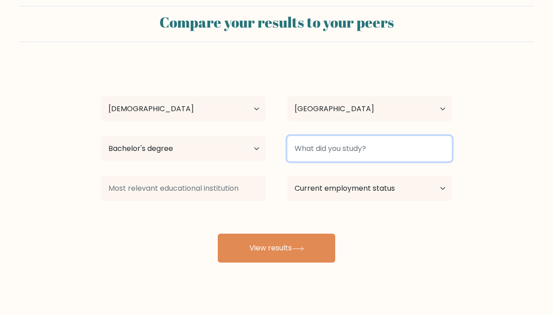
click at [364, 145] on input at bounding box center [369, 148] width 164 height 25
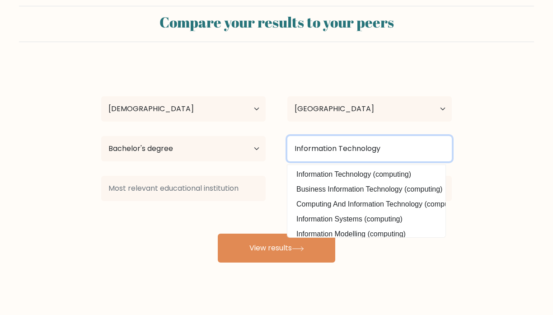
type input "Information Technology"
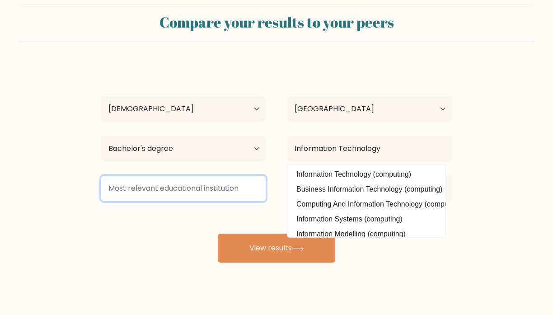
click at [213, 183] on input at bounding box center [183, 188] width 164 height 25
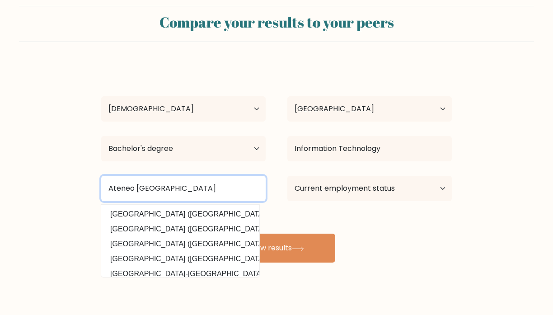
type input "Ateneo De Davao University"
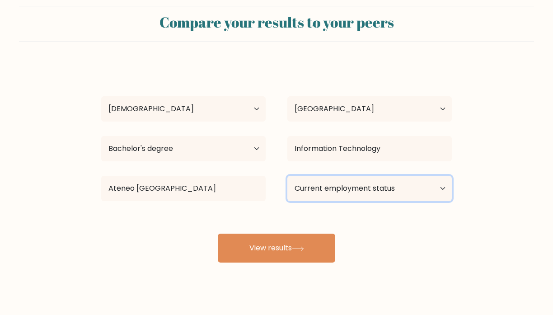
select select "other"
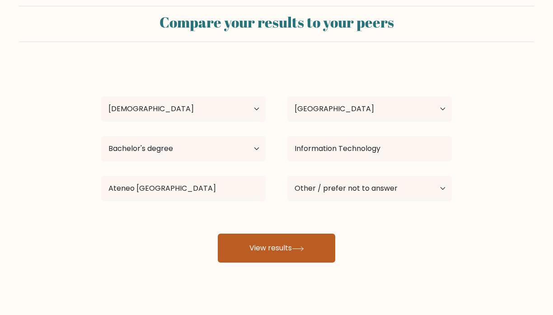
click at [282, 260] on button "View results" at bounding box center [276, 248] width 117 height 29
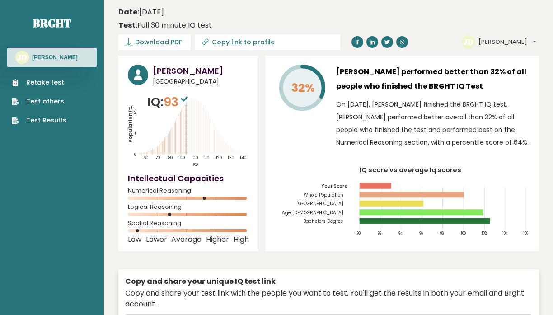
click at [534, 185] on div "32% [PERSON_NAME] performed better than 32% of all people who finished the BRGH…" at bounding box center [401, 154] width 273 height 196
click at [42, 87] on ul "Retake test Test others Test Results" at bounding box center [39, 101] width 64 height 47
click at [48, 84] on link "Retake test" at bounding box center [39, 82] width 55 height 9
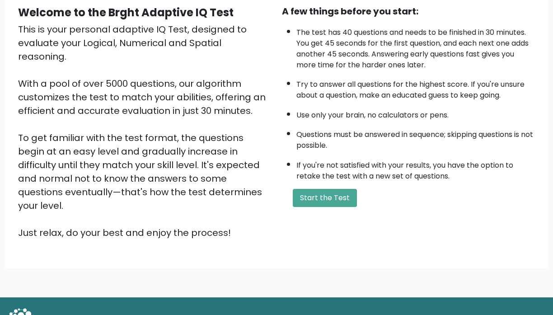
scroll to position [94, 0]
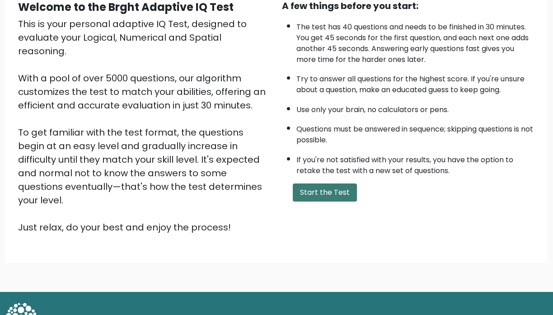
click at [336, 202] on button "Start the Test" at bounding box center [325, 192] width 64 height 18
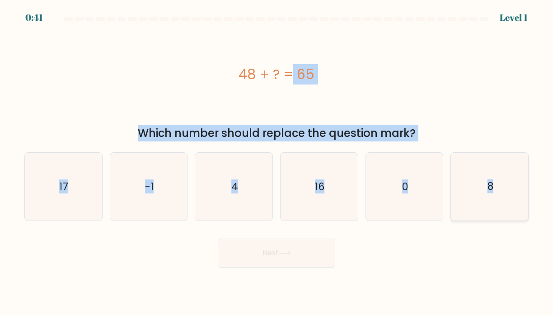
drag, startPoint x: 225, startPoint y: 53, endPoint x: 492, endPoint y: 187, distance: 298.9
click at [492, 187] on form "a. 4" at bounding box center [276, 142] width 553 height 251
copy form "48 + ? = 65 Which number should replace the question mark? a. 17 b. -1 c. 4 d. …"
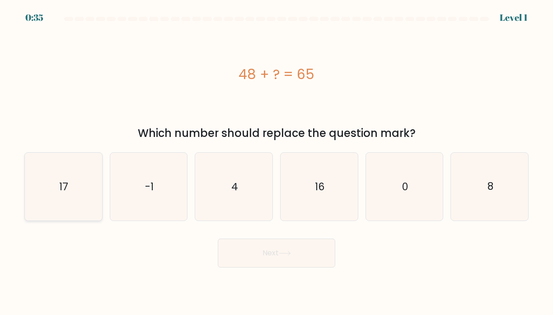
click at [77, 186] on icon "17" at bounding box center [63, 187] width 68 height 68
click at [277, 162] on input "a. 17" at bounding box center [277, 160] width 0 height 5
radio input "true"
click at [298, 290] on body "0:34 Level 1 a." at bounding box center [276, 157] width 553 height 315
click at [301, 260] on button "Next" at bounding box center [276, 253] width 117 height 29
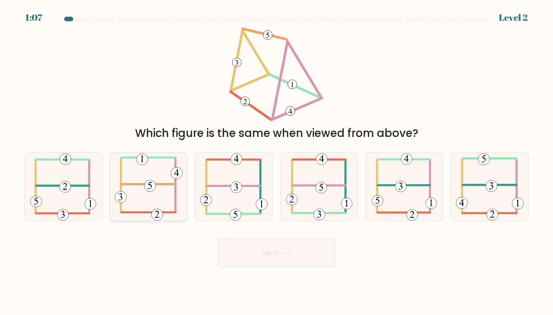
click at [141, 182] on icon at bounding box center [149, 187] width 68 height 68
click at [277, 162] on input "b." at bounding box center [277, 160] width 0 height 5
radio input "true"
click at [303, 244] on button "Next" at bounding box center [276, 253] width 117 height 29
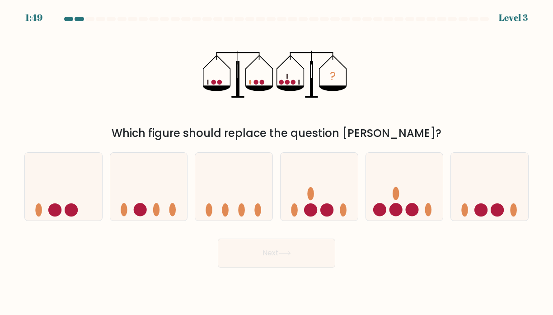
click at [417, 75] on div "? Which figure should replace the question mark?" at bounding box center [276, 84] width 515 height 114
click at [407, 193] on icon at bounding box center [404, 187] width 77 height 64
click at [277, 162] on input "e." at bounding box center [277, 160] width 0 height 5
radio input "true"
click at [314, 247] on button "Next" at bounding box center [276, 253] width 117 height 29
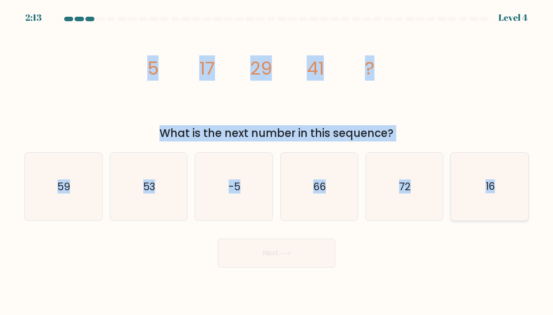
drag, startPoint x: 140, startPoint y: 66, endPoint x: 494, endPoint y: 188, distance: 374.1
click at [494, 188] on form at bounding box center [276, 142] width 553 height 251
copy form "5 17 29 41 ? What is the next number in this sequence? a. 59 b. 53 c. -5 d. 66 …"
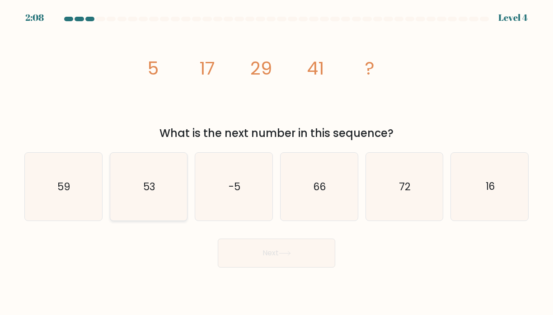
click at [147, 195] on icon "53" at bounding box center [149, 187] width 68 height 68
click at [277, 162] on input "b. 53" at bounding box center [277, 160] width 0 height 5
radio input "true"
click at [284, 251] on icon at bounding box center [285, 253] width 12 height 5
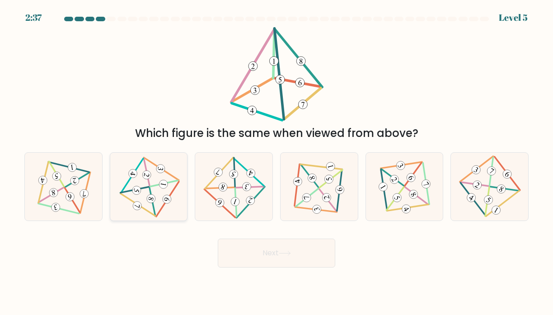
click at [155, 200] on 706 at bounding box center [151, 199] width 10 height 10
click at [277, 162] on input "b." at bounding box center [277, 160] width 0 height 5
radio input "true"
click at [267, 251] on button "Next" at bounding box center [276, 253] width 117 height 29
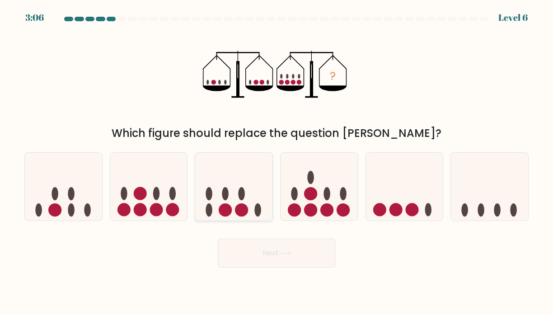
click at [247, 183] on icon at bounding box center [233, 187] width 77 height 64
click at [277, 162] on input "c." at bounding box center [277, 160] width 0 height 5
radio input "true"
click at [272, 246] on button "Next" at bounding box center [276, 253] width 117 height 29
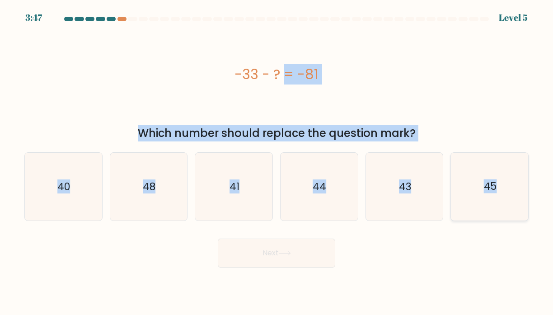
drag, startPoint x: 224, startPoint y: 70, endPoint x: 494, endPoint y: 185, distance: 293.5
click at [494, 185] on form "a." at bounding box center [276, 142] width 553 height 251
copy form "-33 - ? = -81 Which number should replace the question mark? a. 40 b. 48 c. 41 …"
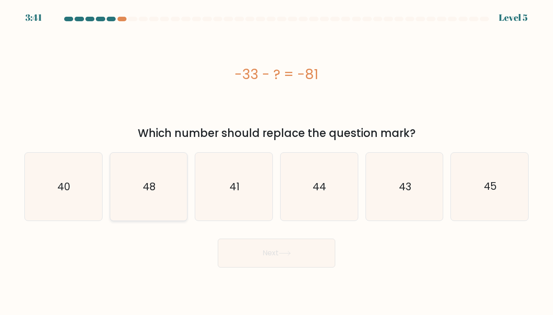
click at [138, 182] on icon "48" at bounding box center [149, 187] width 68 height 68
click at [277, 162] on input "b. 48" at bounding box center [277, 160] width 0 height 5
radio input "true"
click at [299, 258] on button "Next" at bounding box center [276, 253] width 117 height 29
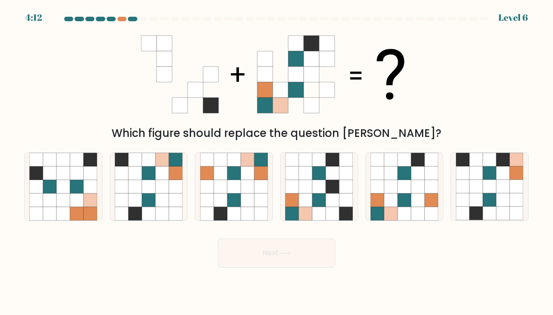
drag, startPoint x: 302, startPoint y: 39, endPoint x: 369, endPoint y: 73, distance: 74.8
click at [369, 73] on icon at bounding box center [276, 74] width 271 height 94
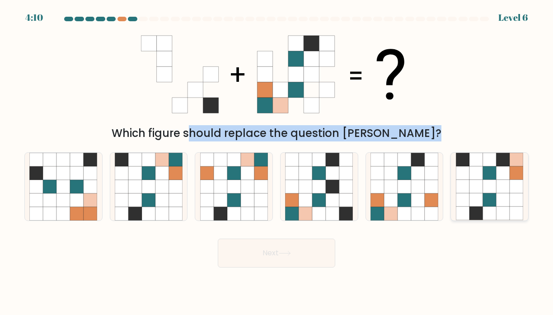
drag, startPoint x: 114, startPoint y: 38, endPoint x: 502, endPoint y: 202, distance: 420.9
click at [502, 202] on form at bounding box center [276, 142] width 553 height 251
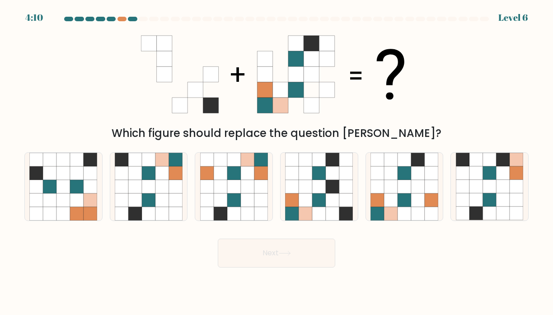
click at [467, 102] on div "Which figure should replace the question [PERSON_NAME]?" at bounding box center [276, 84] width 515 height 114
click at [313, 183] on icon at bounding box center [319, 187] width 14 height 14
click at [277, 162] on input "d." at bounding box center [277, 160] width 0 height 5
radio input "true"
click at [276, 249] on button "Next" at bounding box center [276, 253] width 117 height 29
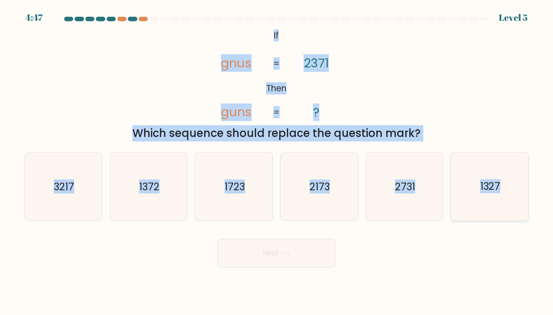
drag, startPoint x: 261, startPoint y: 30, endPoint x: 499, endPoint y: 186, distance: 284.7
click at [499, 186] on form "If ?" at bounding box center [276, 142] width 553 height 251
copy form "If Then gnus guns 2371 ? = = Which sequence should replace the question mark? a…"
click at [370, 110] on div "@import url('https://fonts.googleapis.com/css?family=Abril+Fatface:400,100,100i…" at bounding box center [276, 84] width 515 height 114
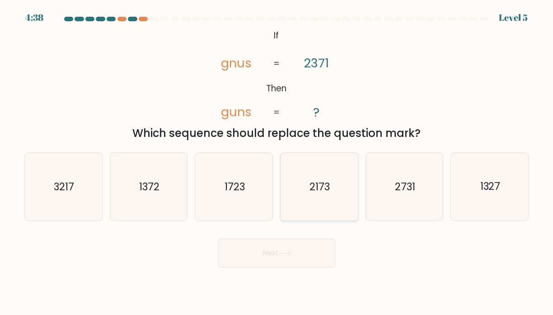
click at [328, 180] on text "2173" at bounding box center [320, 187] width 20 height 14
click at [277, 162] on input "d. 2173" at bounding box center [277, 160] width 0 height 5
radio input "true"
click at [286, 251] on icon at bounding box center [285, 253] width 12 height 5
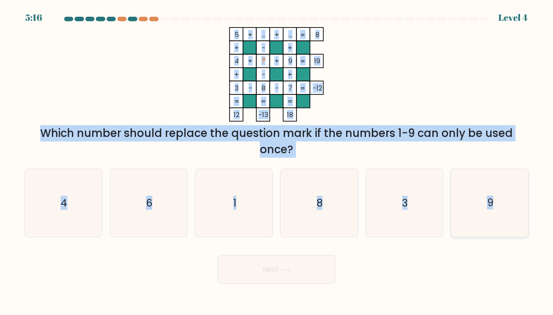
drag, startPoint x: 220, startPoint y: 30, endPoint x: 492, endPoint y: 204, distance: 323.3
click at [492, 204] on form at bounding box center [276, 150] width 553 height 267
copy form "5 + ... + ... 8 + - + 4 + ? + 9 19 + - + 3 - 8 - 7 = -12 = = = = 12 -13 18 = Wh…"
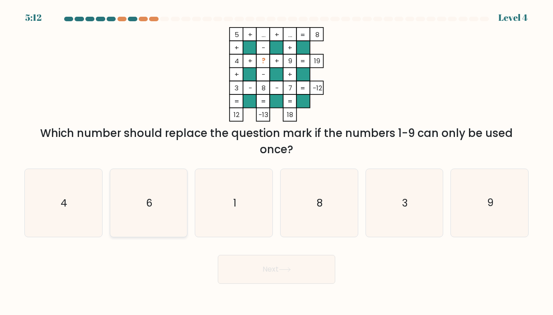
click at [147, 192] on icon "6" at bounding box center [149, 203] width 68 height 68
click at [277, 162] on input "b. 6" at bounding box center [277, 160] width 0 height 5
radio input "true"
click at [262, 278] on button "Next" at bounding box center [276, 269] width 117 height 29
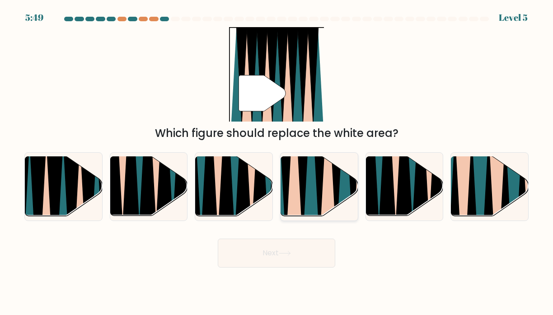
click at [310, 190] on icon at bounding box center [310, 156] width 17 height 154
click at [277, 162] on input "d." at bounding box center [277, 160] width 0 height 5
radio input "true"
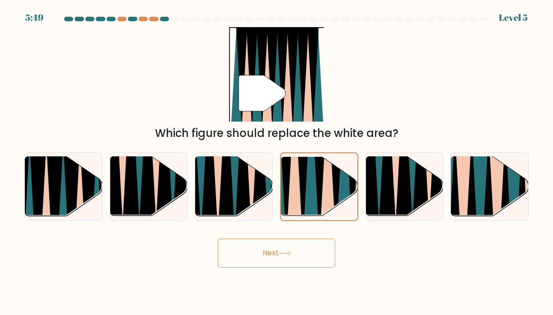
click at [305, 264] on button "Next" at bounding box center [276, 253] width 117 height 29
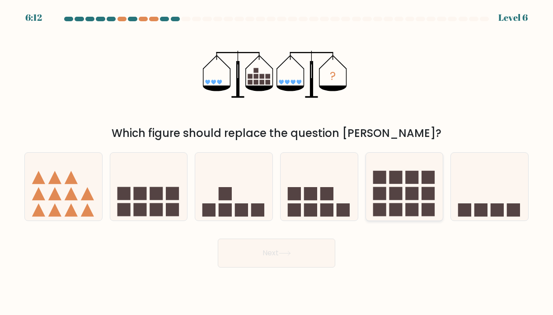
click at [400, 177] on rect at bounding box center [395, 177] width 13 height 13
click at [277, 162] on input "e." at bounding box center [277, 160] width 0 height 5
radio input "true"
click at [228, 268] on body "6:11 Level 6" at bounding box center [276, 157] width 553 height 315
click at [254, 249] on button "Next" at bounding box center [276, 253] width 117 height 29
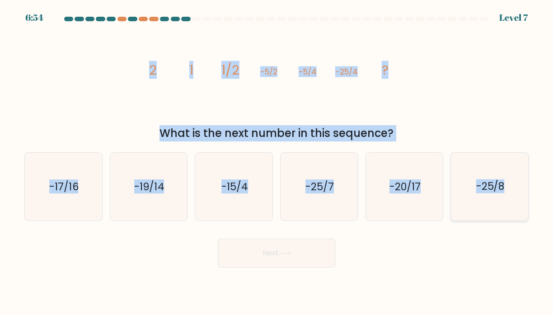
drag, startPoint x: 141, startPoint y: 56, endPoint x: 505, endPoint y: 188, distance: 387.1
click at [505, 188] on form at bounding box center [276, 142] width 553 height 251
copy form "2 1 1/2 -5/2 -5/4 -25/4 ? What is the next number in this sequence? a. -17/16 b…"
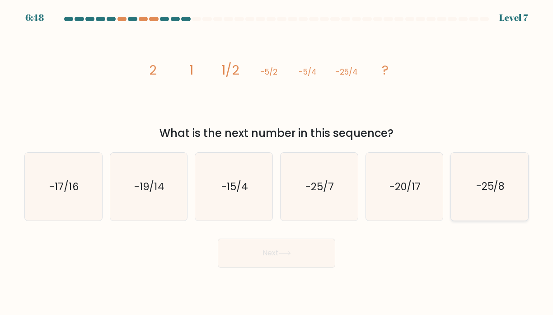
click at [498, 185] on text "-25/8" at bounding box center [490, 187] width 28 height 14
click at [277, 162] on input "f. -25/8" at bounding box center [277, 160] width 0 height 5
radio input "true"
click at [236, 263] on button "Next" at bounding box center [276, 253] width 117 height 29
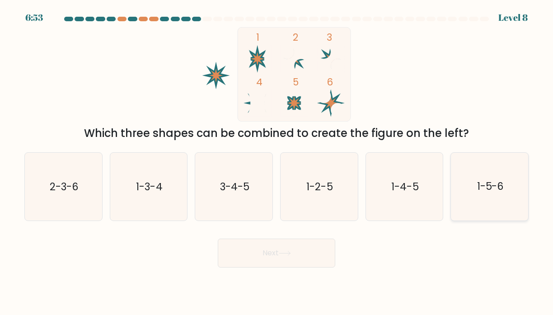
click at [473, 188] on icon "1-5-6" at bounding box center [490, 187] width 68 height 68
click at [277, 162] on input "f. 1-5-6" at bounding box center [277, 160] width 0 height 5
radio input "true"
click at [279, 258] on button "Next" at bounding box center [276, 253] width 117 height 29
click at [284, 254] on icon at bounding box center [285, 253] width 12 height 5
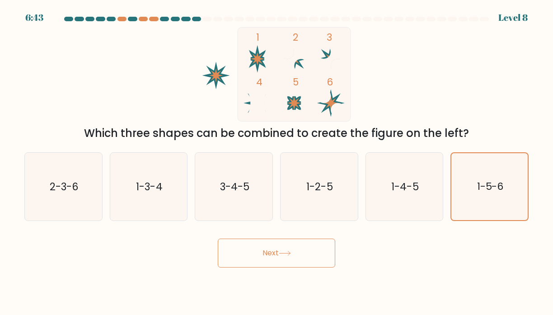
click at [284, 255] on icon at bounding box center [285, 253] width 12 height 5
click at [407, 250] on div "Next" at bounding box center [276, 250] width 515 height 36
click at [286, 252] on icon at bounding box center [285, 253] width 12 height 5
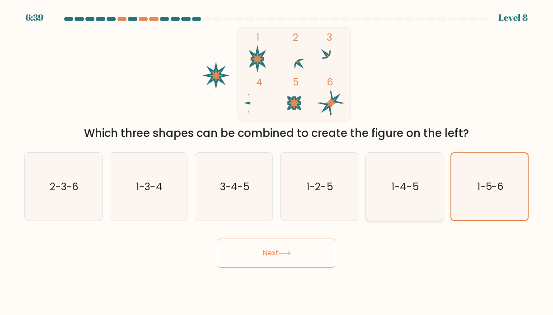
click at [386, 188] on icon "1-4-5" at bounding box center [405, 187] width 68 height 68
click at [277, 162] on input "e. 1-4-5" at bounding box center [277, 160] width 0 height 5
radio input "true"
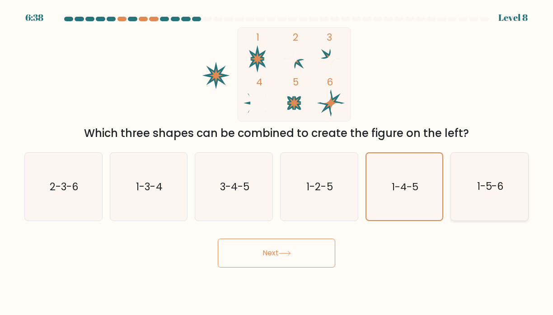
click at [488, 188] on text "1-5-6" at bounding box center [490, 187] width 27 height 14
click at [277, 162] on input "f. 1-5-6" at bounding box center [277, 160] width 0 height 5
radio input "true"
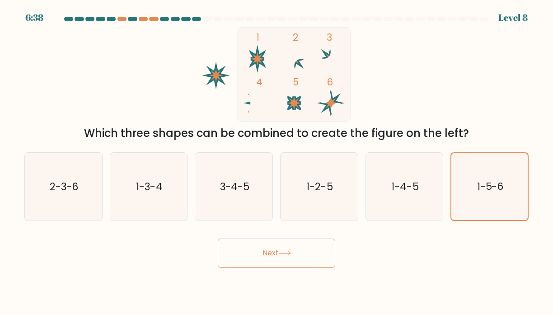
click at [259, 254] on button "Next" at bounding box center [276, 253] width 117 height 29
click at [279, 250] on button "Next" at bounding box center [276, 253] width 117 height 29
click at [467, 197] on icon "1-5-6" at bounding box center [489, 186] width 67 height 67
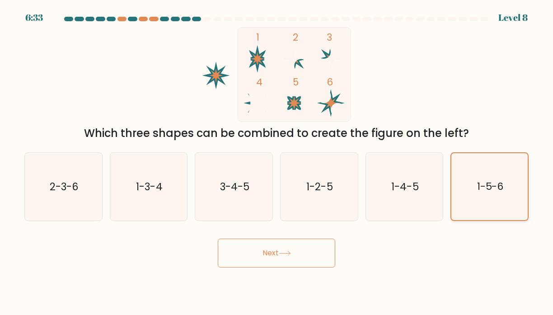
click at [277, 162] on input "f. 1-5-6" at bounding box center [277, 160] width 0 height 5
click at [411, 199] on icon "1-4-5" at bounding box center [405, 187] width 68 height 68
click at [277, 162] on input "e. 1-4-5" at bounding box center [277, 160] width 0 height 5
radio input "true"
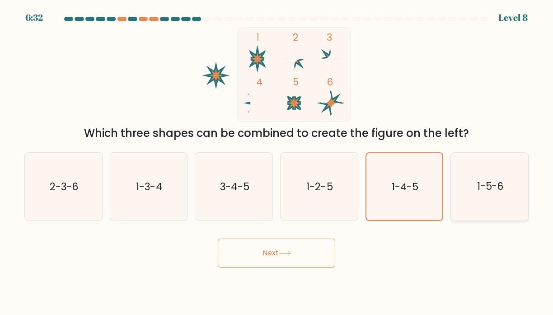
click at [471, 202] on icon "1-5-6" at bounding box center [490, 187] width 68 height 68
click at [277, 162] on input "f. 1-5-6" at bounding box center [277, 160] width 0 height 5
radio input "true"
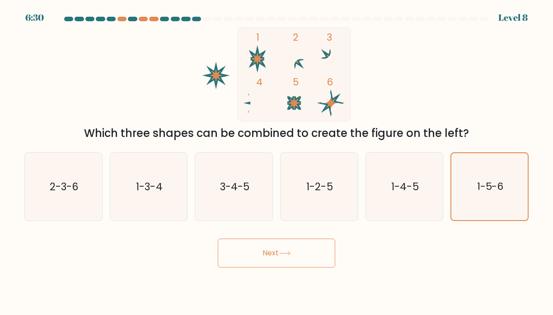
click at [284, 254] on icon at bounding box center [285, 253] width 12 height 5
click at [286, 254] on icon at bounding box center [285, 253] width 12 height 5
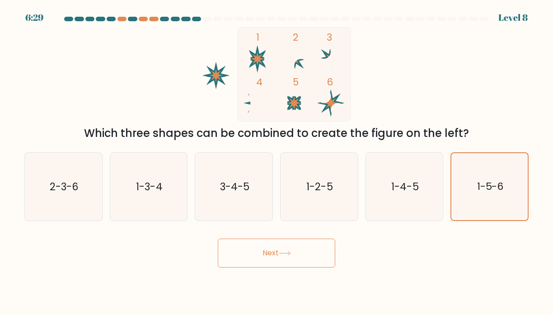
click at [286, 254] on icon at bounding box center [285, 253] width 12 height 5
click at [284, 254] on icon at bounding box center [285, 253] width 12 height 5
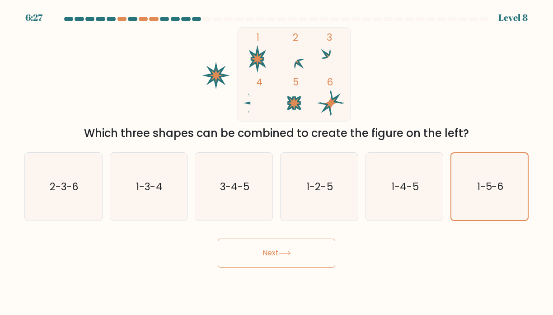
click at [284, 254] on icon at bounding box center [285, 253] width 12 height 5
click at [481, 177] on icon "1-5-6" at bounding box center [490, 187] width 68 height 68
click at [277, 162] on input "f. 1-5-6" at bounding box center [277, 160] width 0 height 5
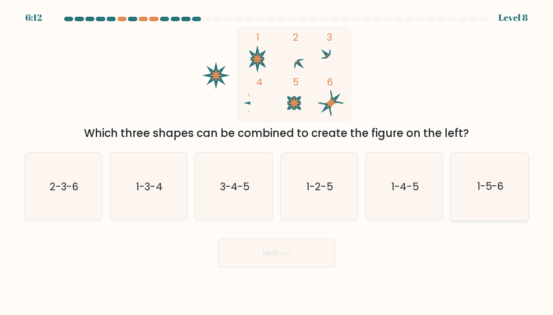
radio input "true"
click at [282, 263] on button "Next" at bounding box center [276, 253] width 117 height 29
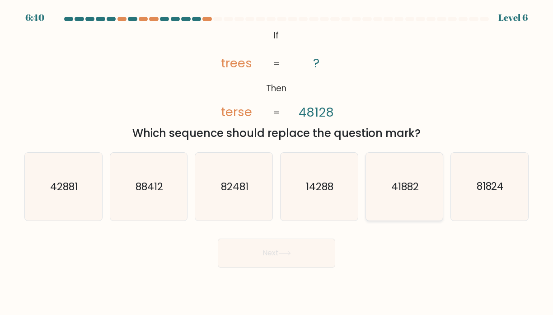
click at [401, 185] on text "41882" at bounding box center [405, 187] width 28 height 14
click at [277, 162] on input "e. 41882" at bounding box center [277, 160] width 0 height 5
radio input "true"
click at [279, 242] on button "Next" at bounding box center [276, 253] width 117 height 29
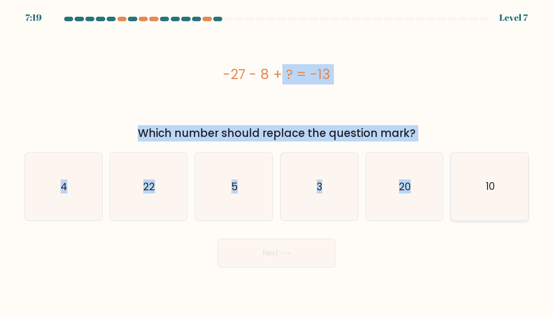
drag, startPoint x: 206, startPoint y: 69, endPoint x: 495, endPoint y: 187, distance: 311.9
click at [495, 187] on form "a. 4" at bounding box center [276, 142] width 553 height 251
click at [282, 90] on div "-27 - 8 + ? = -13" at bounding box center [276, 74] width 504 height 94
drag, startPoint x: 223, startPoint y: 70, endPoint x: 494, endPoint y: 187, distance: 295.3
click at [494, 187] on form "a. 4" at bounding box center [276, 142] width 553 height 251
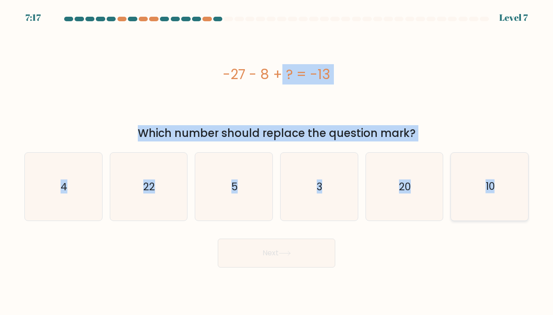
copy form "-27 - 8 + ? = -13 Which number should replace the question mark? a. 4 b. 22 c. …"
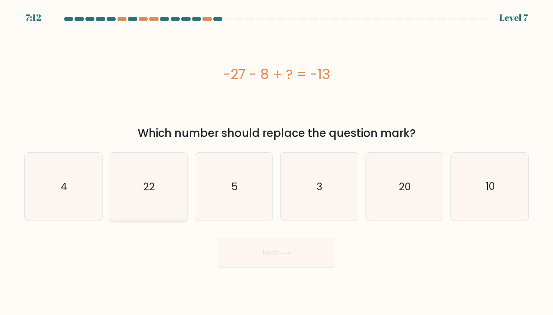
click at [140, 188] on icon "22" at bounding box center [149, 187] width 68 height 68
click at [277, 162] on input "b. 22" at bounding box center [277, 160] width 0 height 5
radio input "true"
click at [257, 249] on button "Next" at bounding box center [276, 253] width 117 height 29
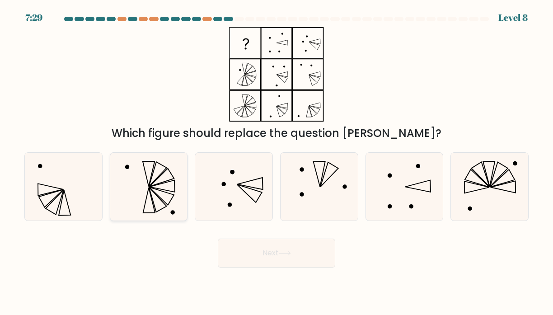
click at [169, 200] on icon at bounding box center [149, 187] width 68 height 68
click at [277, 162] on input "b." at bounding box center [277, 160] width 0 height 5
radio input "true"
click at [305, 260] on button "Next" at bounding box center [276, 253] width 117 height 29
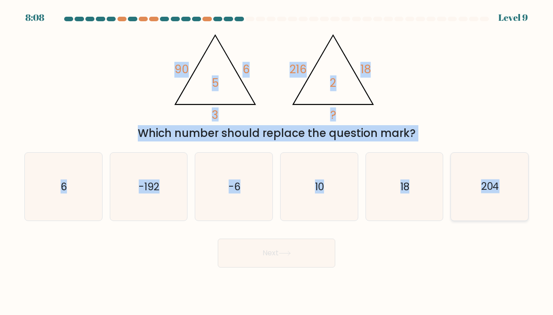
drag, startPoint x: 163, startPoint y: 65, endPoint x: 498, endPoint y: 187, distance: 356.6
click at [498, 187] on form at bounding box center [276, 142] width 553 height 251
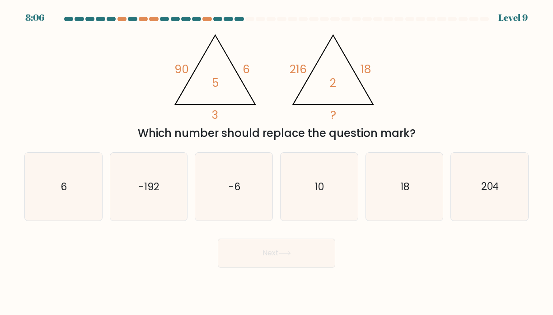
click at [479, 98] on div "@import url('[URL][DOMAIN_NAME]); 90 6 3 5 @import url('[URL][DOMAIN_NAME]); 21…" at bounding box center [276, 84] width 515 height 114
drag, startPoint x: 169, startPoint y: 68, endPoint x: 464, endPoint y: 82, distance: 295.8
click at [464, 82] on div "@import url('[URL][DOMAIN_NAME]); 90 6 3 5 @import url('[URL][DOMAIN_NAME]); 21…" at bounding box center [276, 84] width 515 height 114
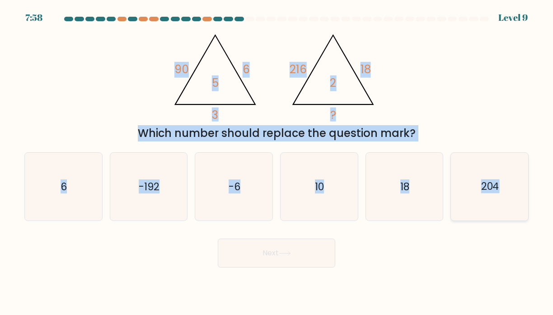
drag, startPoint x: 136, startPoint y: 67, endPoint x: 498, endPoint y: 185, distance: 381.2
click at [498, 185] on form at bounding box center [276, 142] width 553 height 251
copy form "90 6 3 5 @import url('[URL][DOMAIN_NAME]); 216 18 ? 2 Which number should repla…"
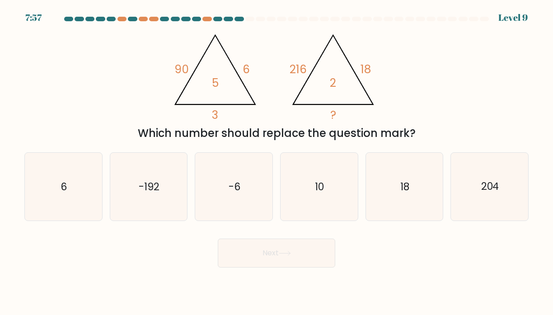
click at [441, 1] on div "7:57 Level 9" at bounding box center [276, 5] width 553 height 11
click at [75, 194] on icon "6" at bounding box center [63, 187] width 68 height 68
click at [277, 162] on input "a. 6" at bounding box center [277, 160] width 0 height 5
radio input "true"
click at [287, 253] on icon at bounding box center [285, 253] width 12 height 5
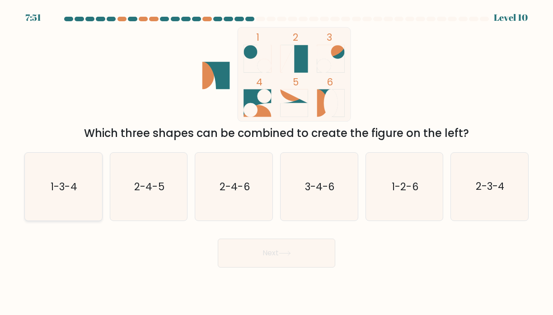
click at [62, 193] on text "1-3-4" at bounding box center [64, 187] width 26 height 14
click at [277, 162] on input "a. 1-3-4" at bounding box center [277, 160] width 0 height 5
radio input "true"
click at [311, 254] on button "Next" at bounding box center [276, 253] width 117 height 29
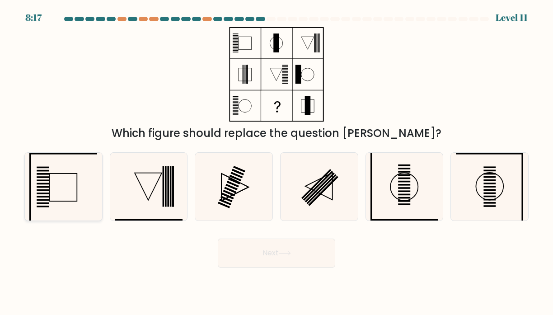
click at [54, 204] on icon at bounding box center [63, 187] width 68 height 68
click at [277, 162] on input "a." at bounding box center [277, 160] width 0 height 5
radio input "true"
click at [155, 207] on icon at bounding box center [149, 187] width 68 height 68
click at [277, 162] on input "b." at bounding box center [277, 160] width 0 height 5
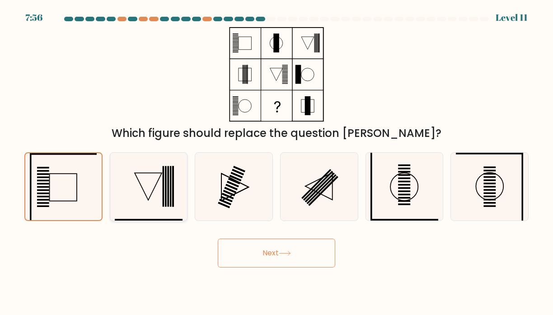
radio input "true"
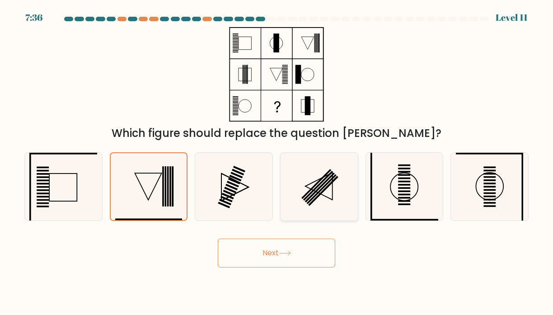
click at [335, 180] on rect at bounding box center [324, 191] width 30 height 30
click at [277, 162] on input "d." at bounding box center [277, 160] width 0 height 5
radio input "true"
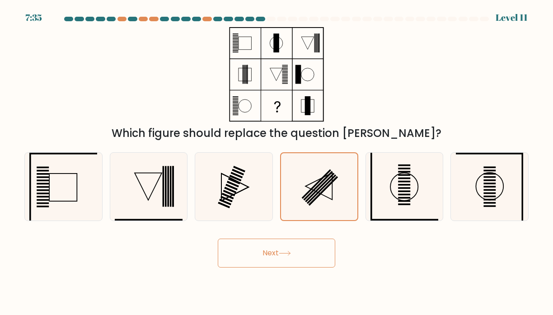
click at [289, 247] on button "Next" at bounding box center [276, 253] width 117 height 29
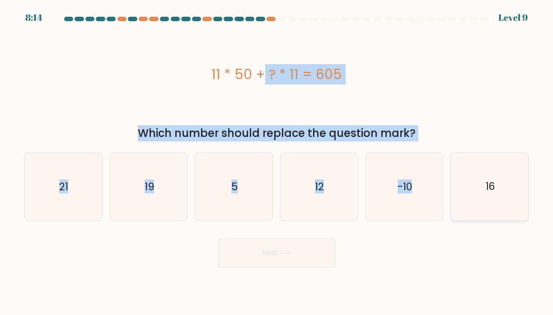
drag, startPoint x: 173, startPoint y: 69, endPoint x: 495, endPoint y: 186, distance: 343.0
click at [495, 186] on form "a. 5" at bounding box center [276, 142] width 553 height 251
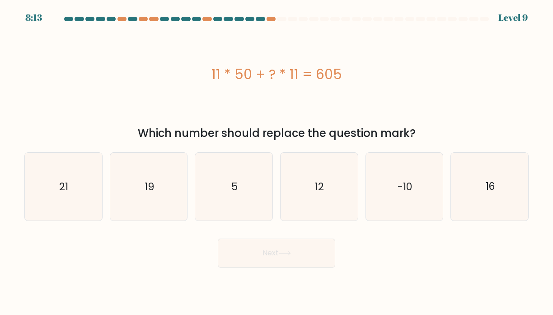
click at [237, 78] on div "11 * 50 + ? * 11 = 605" at bounding box center [276, 74] width 504 height 20
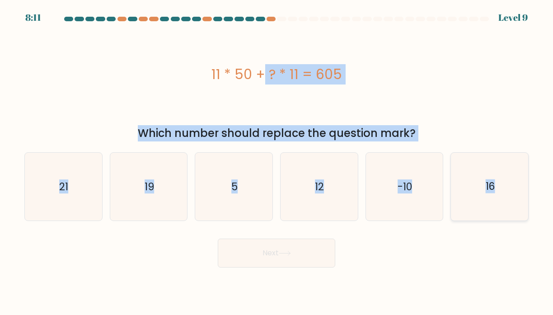
drag, startPoint x: 201, startPoint y: 70, endPoint x: 493, endPoint y: 186, distance: 314.7
click at [493, 186] on form "a. 5" at bounding box center [276, 142] width 553 height 251
copy form "11 * 50 + ? * 11 = 605 Which number should replace the question mark? a. 21 b. …"
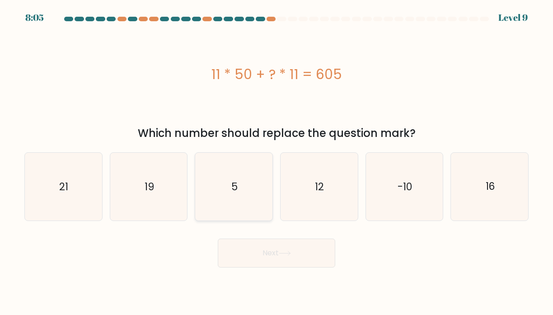
click at [221, 183] on icon "5" at bounding box center [234, 187] width 68 height 68
click at [277, 162] on input "c. 5" at bounding box center [277, 160] width 0 height 5
radio input "true"
click at [251, 244] on button "Next" at bounding box center [276, 253] width 117 height 29
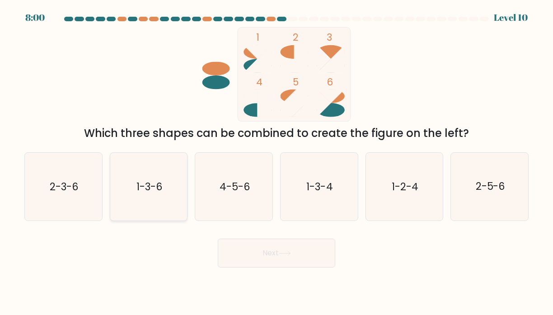
click at [129, 186] on icon "1-3-6" at bounding box center [149, 187] width 68 height 68
click at [277, 162] on input "b. 1-3-6" at bounding box center [277, 160] width 0 height 5
radio input "true"
click at [269, 258] on button "Next" at bounding box center [276, 253] width 117 height 29
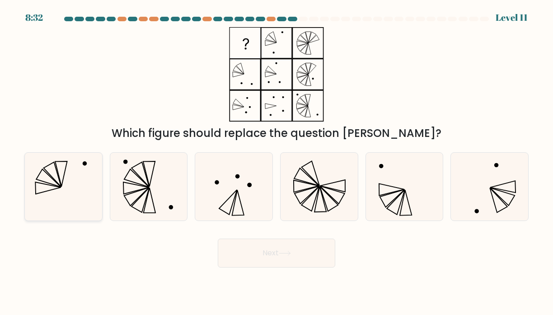
click at [79, 184] on icon at bounding box center [63, 187] width 68 height 68
click at [277, 162] on input "a." at bounding box center [277, 160] width 0 height 5
radio input "true"
click at [250, 247] on button "Next" at bounding box center [276, 253] width 117 height 29
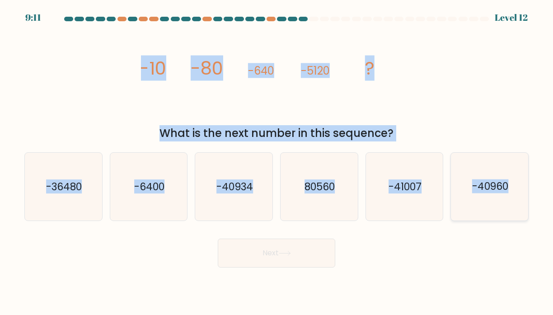
drag, startPoint x: 133, startPoint y: 66, endPoint x: 508, endPoint y: 187, distance: 394.2
click at [508, 187] on form at bounding box center [276, 142] width 553 height 251
copy form "-10 -80 -640 -5120 ? What is the next number in this sequence? a. -36480 b. -64…"
click at [245, 175] on icon "-40934" at bounding box center [234, 187] width 68 height 68
click at [277, 162] on input "c. -40934" at bounding box center [277, 160] width 0 height 5
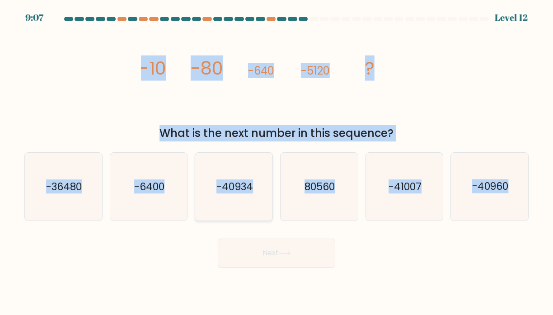
radio input "true"
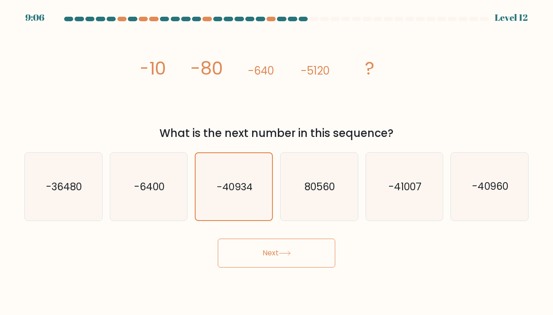
click at [249, 250] on button "Next" at bounding box center [276, 253] width 117 height 29
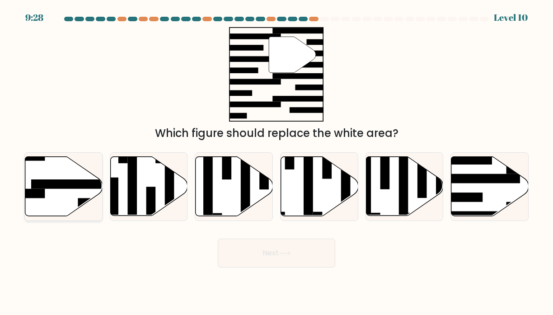
click at [71, 194] on icon at bounding box center [63, 186] width 77 height 59
click at [277, 162] on input "a." at bounding box center [277, 160] width 0 height 5
radio input "true"
click at [273, 247] on button "Next" at bounding box center [276, 253] width 117 height 29
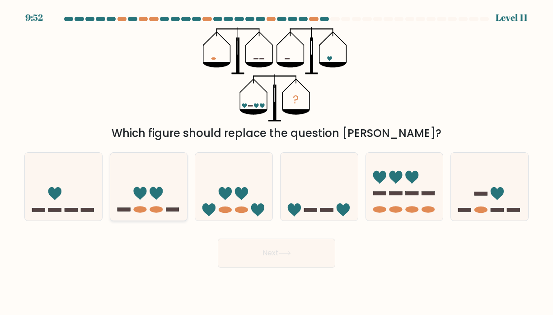
click at [169, 190] on icon at bounding box center [148, 187] width 77 height 64
click at [277, 162] on input "b." at bounding box center [277, 160] width 0 height 5
radio input "true"
click at [153, 211] on ellipse at bounding box center [156, 209] width 13 height 6
click at [277, 162] on input "b." at bounding box center [277, 160] width 0 height 5
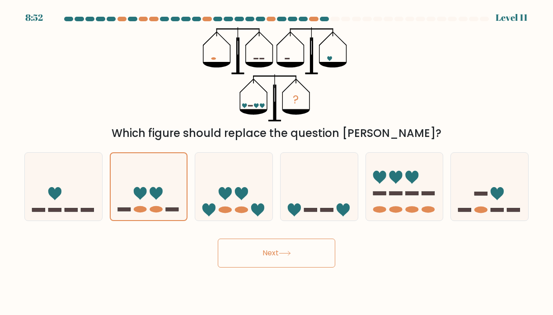
click at [302, 255] on button "Next" at bounding box center [276, 253] width 117 height 29
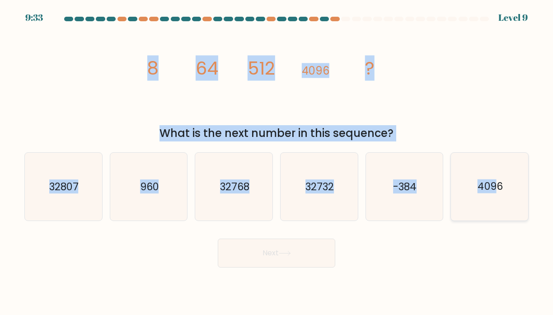
drag, startPoint x: 141, startPoint y: 61, endPoint x: 500, endPoint y: 188, distance: 381.0
click at [500, 188] on form at bounding box center [276, 142] width 553 height 251
copy form "8 64 512 4096 ? What is the next number in this sequence? a. 32807 b. 960 c. 32…"
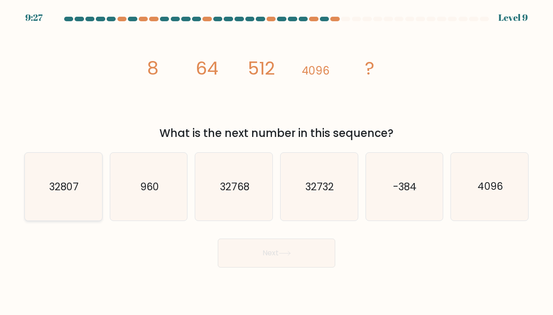
click at [44, 198] on icon "32807" at bounding box center [63, 187] width 68 height 68
click at [277, 162] on input "a. 32807" at bounding box center [277, 160] width 0 height 5
radio input "true"
click at [243, 197] on icon "32768" at bounding box center [234, 187] width 68 height 68
click at [277, 162] on input "c. 32768" at bounding box center [277, 160] width 0 height 5
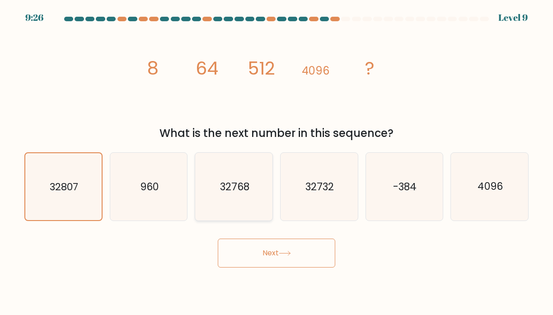
radio input "true"
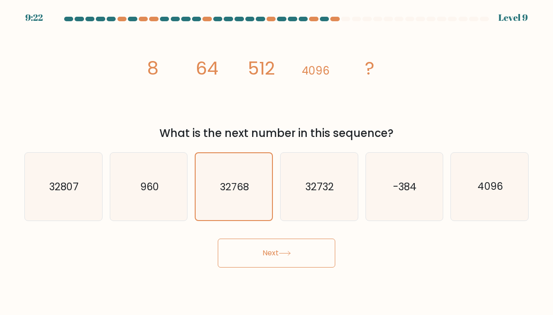
click at [287, 264] on button "Next" at bounding box center [276, 253] width 117 height 29
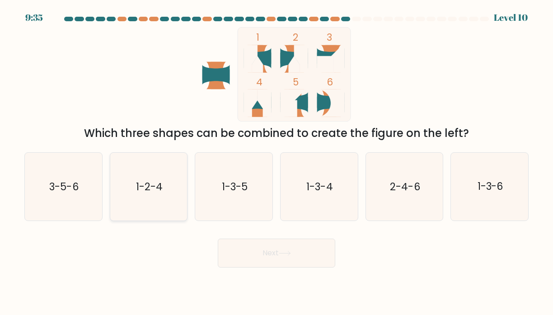
click at [156, 177] on icon "1-2-4" at bounding box center [149, 187] width 68 height 68
click at [277, 162] on input "b. 1-2-4" at bounding box center [277, 160] width 0 height 5
radio input "true"
click at [256, 255] on button "Next" at bounding box center [276, 253] width 117 height 29
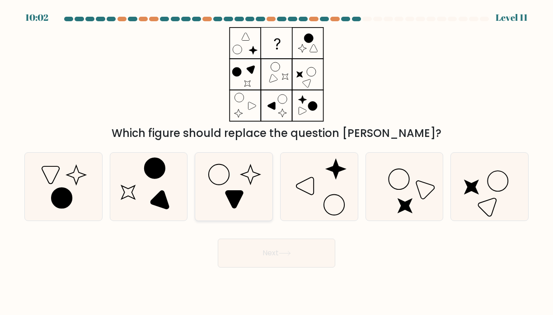
click at [239, 201] on icon at bounding box center [234, 187] width 68 height 68
click at [277, 162] on input "c." at bounding box center [277, 160] width 0 height 5
radio input "true"
click at [264, 271] on body "10:01 Level 11" at bounding box center [276, 157] width 553 height 315
click at [287, 249] on button "Next" at bounding box center [276, 253] width 117 height 29
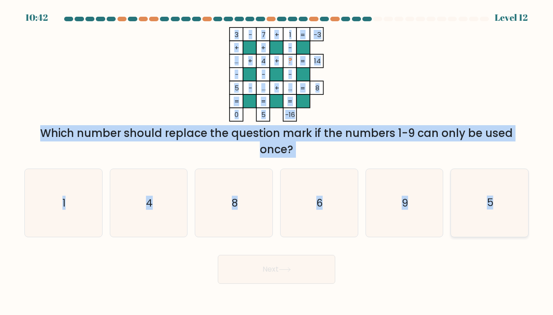
drag, startPoint x: 228, startPoint y: 30, endPoint x: 493, endPoint y: 204, distance: 316.8
click at [493, 204] on form at bounding box center [276, 150] width 553 height 267
copy form "3 - 7 + 1 -3 + + - ... + 4 + ? 14 - - - 5 - ... + ... = 8 = = = = 0 5 -16 = Whi…"
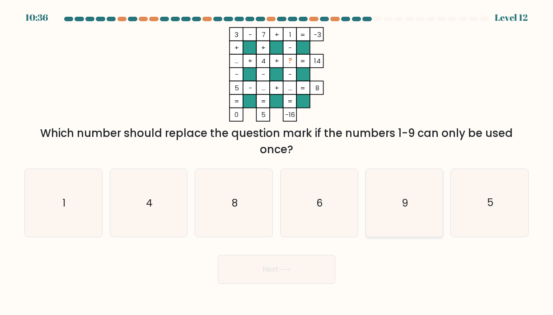
click at [402, 198] on text "9" at bounding box center [405, 203] width 6 height 14
click at [277, 162] on input "e. 9" at bounding box center [277, 160] width 0 height 5
radio input "true"
click at [256, 277] on button "Next" at bounding box center [276, 269] width 117 height 29
click at [269, 273] on button "Next" at bounding box center [276, 269] width 117 height 29
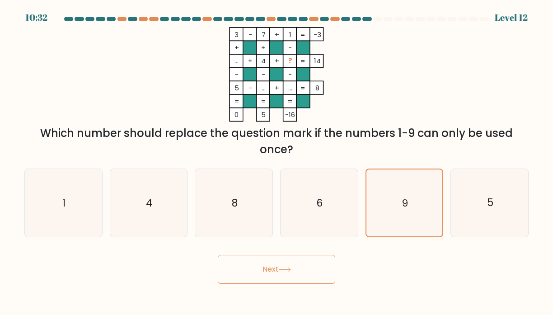
click at [269, 273] on button "Next" at bounding box center [276, 269] width 117 height 29
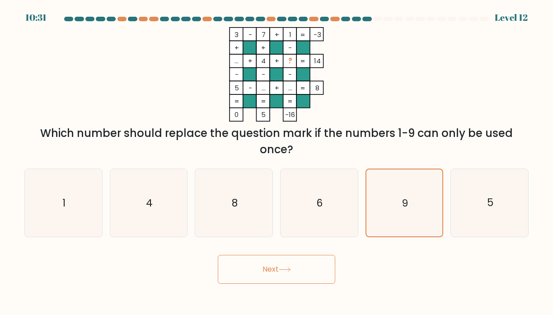
click at [269, 273] on button "Next" at bounding box center [276, 269] width 117 height 29
click at [395, 202] on icon "9" at bounding box center [405, 203] width 68 height 68
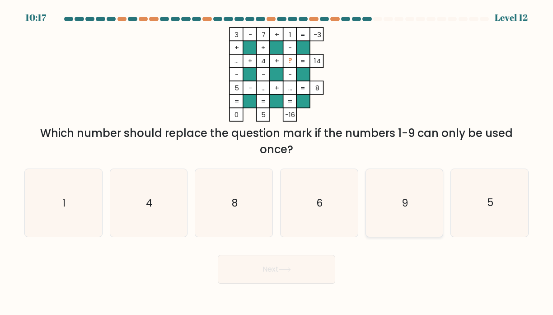
click at [277, 162] on input "e. 9" at bounding box center [277, 160] width 0 height 5
radio input "true"
click at [252, 209] on icon "8" at bounding box center [234, 203] width 68 height 68
click at [277, 162] on input "c. 8" at bounding box center [277, 160] width 0 height 5
radio input "true"
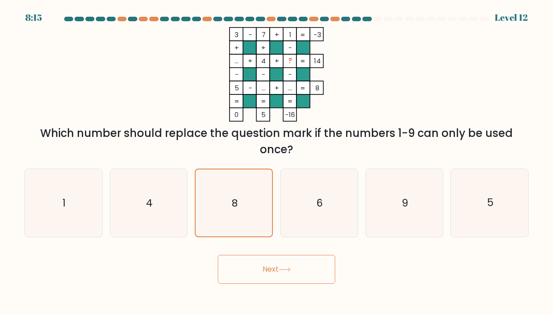
click at [272, 278] on button "Next" at bounding box center [276, 269] width 117 height 29
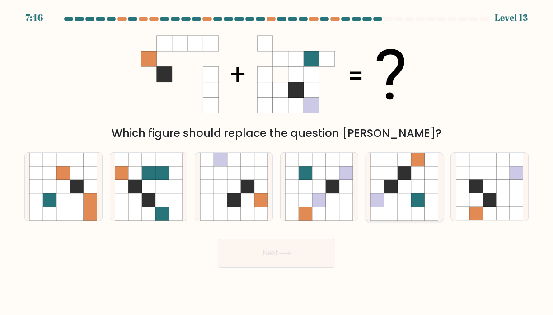
click at [418, 186] on icon at bounding box center [418, 187] width 14 height 14
click at [277, 162] on input "e." at bounding box center [277, 160] width 0 height 5
radio input "true"
click at [267, 251] on button "Next" at bounding box center [276, 253] width 117 height 29
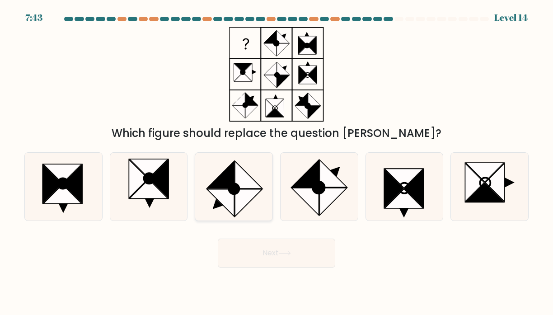
click at [226, 186] on icon at bounding box center [220, 174] width 27 height 27
click at [277, 162] on input "c." at bounding box center [277, 160] width 0 height 5
radio input "true"
click at [255, 249] on button "Next" at bounding box center [276, 253] width 117 height 29
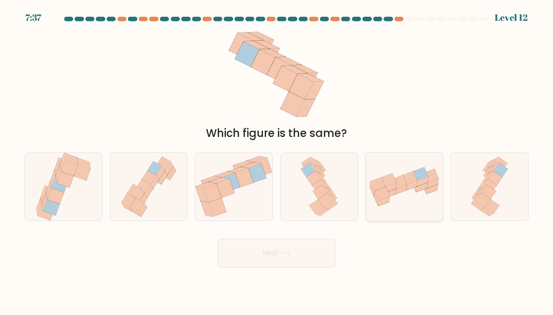
click at [404, 206] on icon at bounding box center [404, 186] width 77 height 42
click at [277, 162] on input "e." at bounding box center [277, 160] width 0 height 5
radio input "true"
click at [282, 257] on button "Next" at bounding box center [276, 253] width 117 height 29
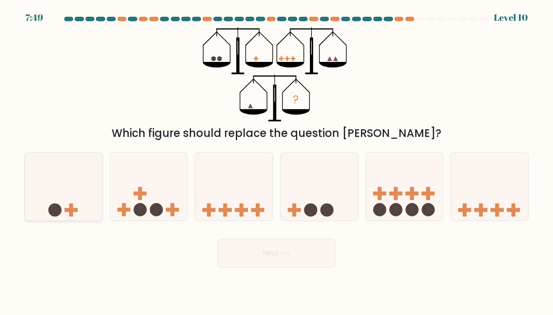
click at [47, 196] on icon at bounding box center [63, 187] width 77 height 64
click at [277, 162] on input "a." at bounding box center [277, 160] width 0 height 5
radio input "true"
click at [263, 230] on form at bounding box center [276, 142] width 553 height 251
click at [258, 245] on button "Next" at bounding box center [276, 253] width 117 height 29
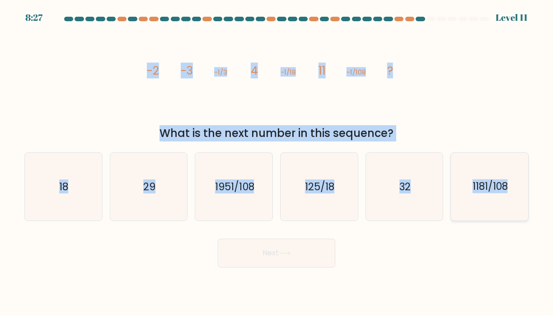
drag, startPoint x: 126, startPoint y: 47, endPoint x: 508, endPoint y: 187, distance: 406.8
click at [508, 187] on form at bounding box center [276, 142] width 553 height 251
copy form "-2 -3 -1/3 4 -1/18 11 -1/108 ? What is the next number in this sequence? a. 18 …"
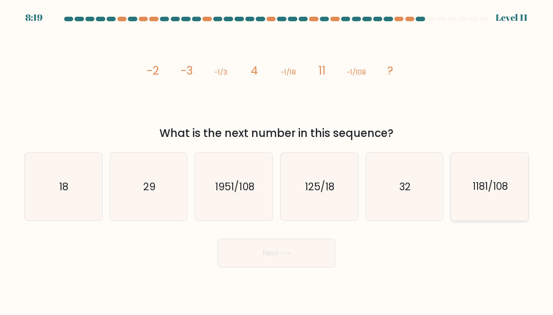
click at [499, 172] on icon "1181/108" at bounding box center [490, 187] width 68 height 68
click at [277, 162] on input "f. 1181/108" at bounding box center [277, 160] width 0 height 5
radio input "true"
click at [286, 259] on button "Next" at bounding box center [276, 253] width 117 height 29
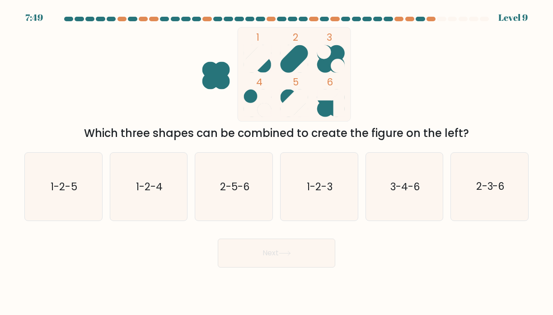
click at [252, 98] on ellipse at bounding box center [252, 97] width 16 height 16
click at [142, 190] on text "1-2-4" at bounding box center [149, 187] width 27 height 14
click at [277, 162] on input "b. 1-2-4" at bounding box center [277, 160] width 0 height 5
radio input "true"
click at [254, 253] on button "Next" at bounding box center [276, 253] width 117 height 29
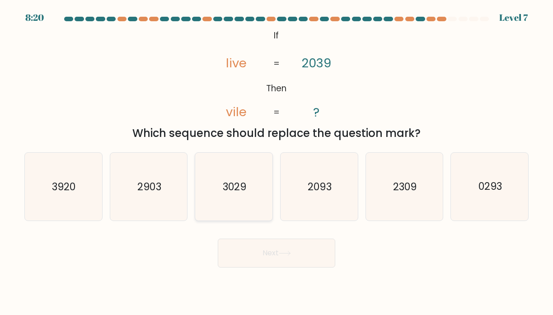
click at [249, 196] on icon "3029" at bounding box center [234, 187] width 68 height 68
click at [277, 162] on input "c. 3029" at bounding box center [277, 160] width 0 height 5
radio input "true"
click at [272, 251] on button "Next" at bounding box center [276, 253] width 117 height 29
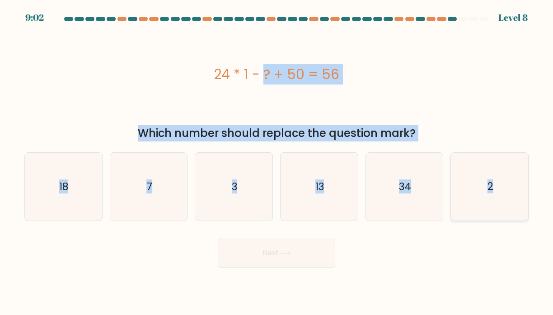
drag, startPoint x: 199, startPoint y: 70, endPoint x: 492, endPoint y: 186, distance: 314.4
click at [492, 186] on form "a. 7" at bounding box center [276, 142] width 553 height 251
copy form "24 * 1 - ? + 50 = 56 Which number should replace the question mark? a. 18 b. 7 …"
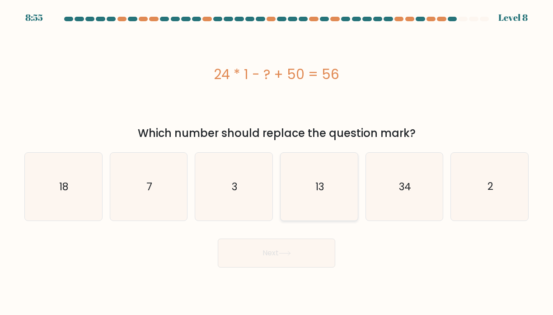
click at [295, 189] on icon "13" at bounding box center [319, 187] width 68 height 68
click at [277, 162] on input "d. 13" at bounding box center [277, 160] width 0 height 5
radio input "true"
click at [88, 179] on icon "18" at bounding box center [63, 187] width 68 height 68
click at [277, 162] on input "a. 18" at bounding box center [277, 160] width 0 height 5
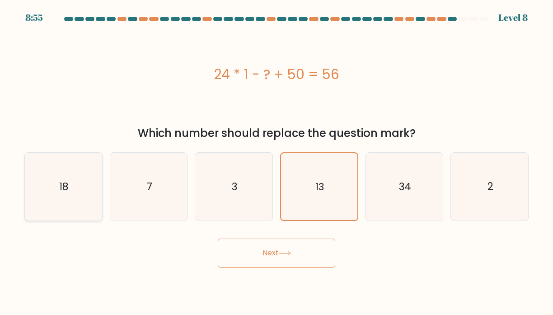
radio input "true"
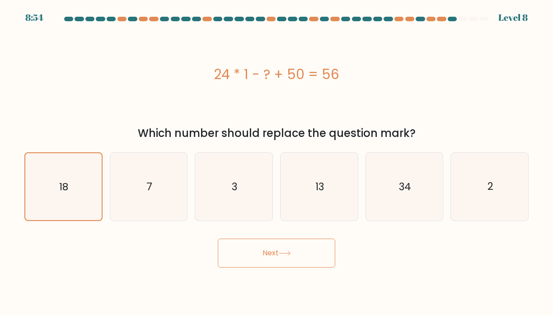
click at [269, 261] on button "Next" at bounding box center [276, 253] width 117 height 29
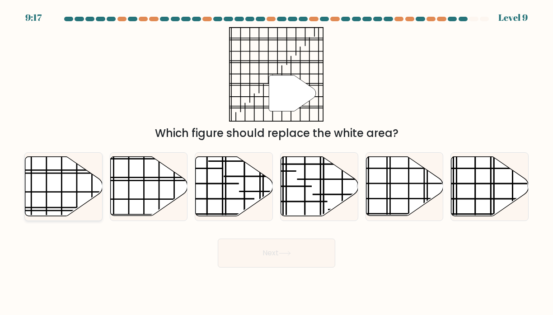
click at [79, 165] on icon at bounding box center [63, 186] width 77 height 59
click at [277, 162] on input "a." at bounding box center [277, 160] width 0 height 5
radio input "true"
click at [284, 248] on button "Next" at bounding box center [276, 253] width 117 height 29
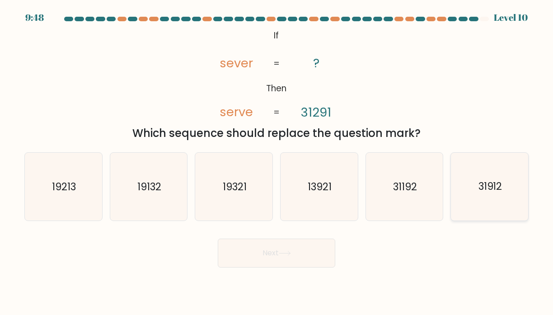
click at [490, 183] on text "31912" at bounding box center [491, 187] width 24 height 14
click at [277, 162] on input "f. 31912" at bounding box center [277, 160] width 0 height 5
radio input "true"
click at [281, 257] on button "Next" at bounding box center [276, 253] width 117 height 29
